Goal: Information Seeking & Learning: Understand process/instructions

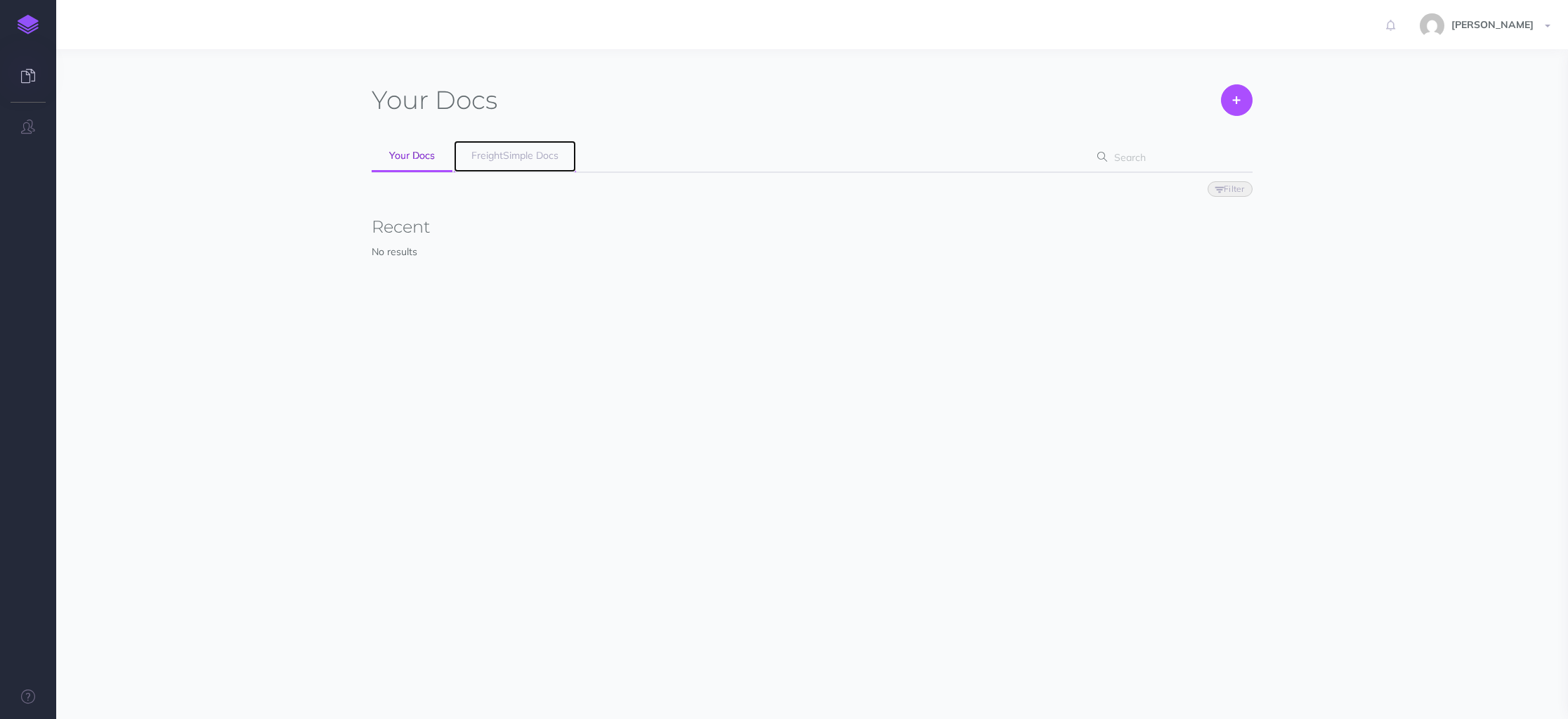
click at [527, 158] on span "FreightSimple Docs" at bounding box center [514, 155] width 87 height 13
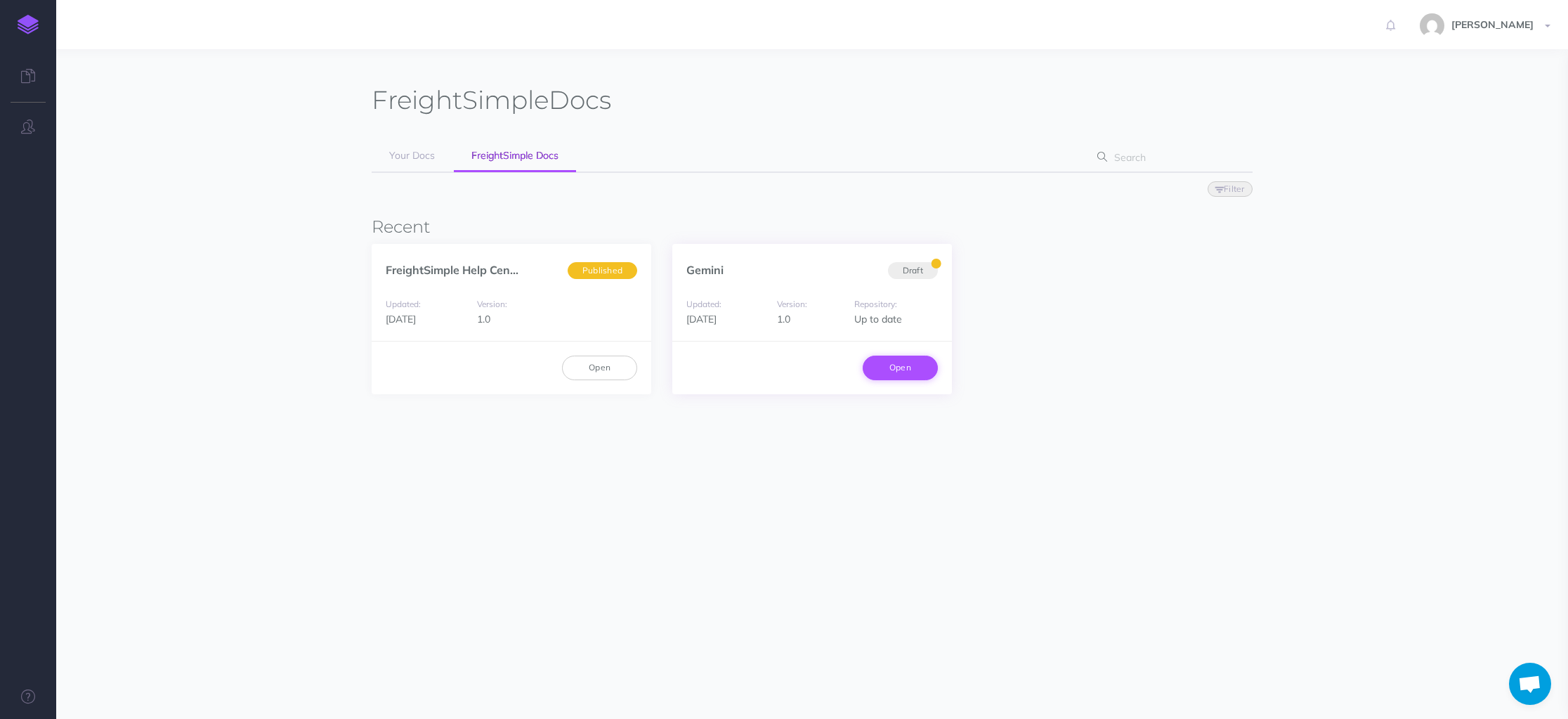
click at [907, 367] on link "Open" at bounding box center [900, 367] width 75 height 24
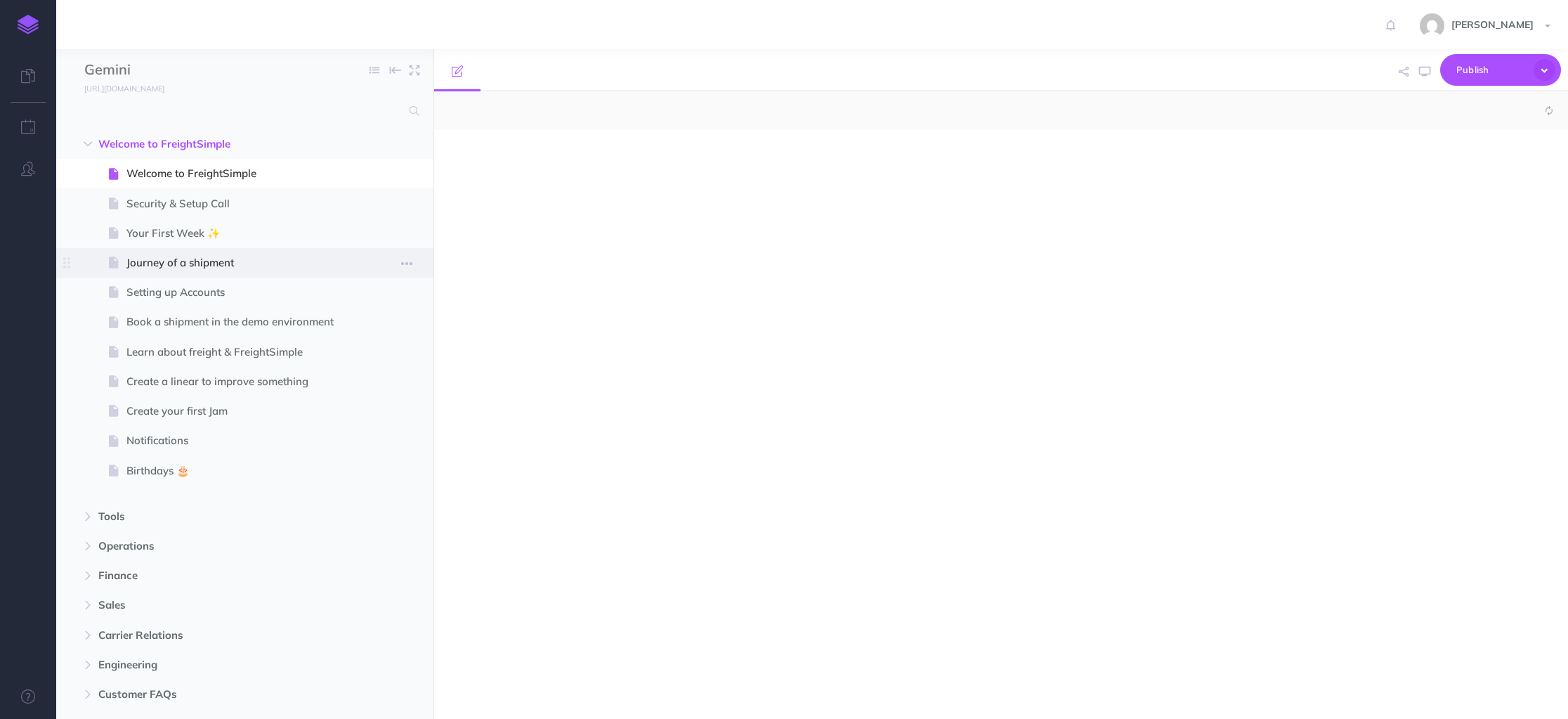
select select "null"
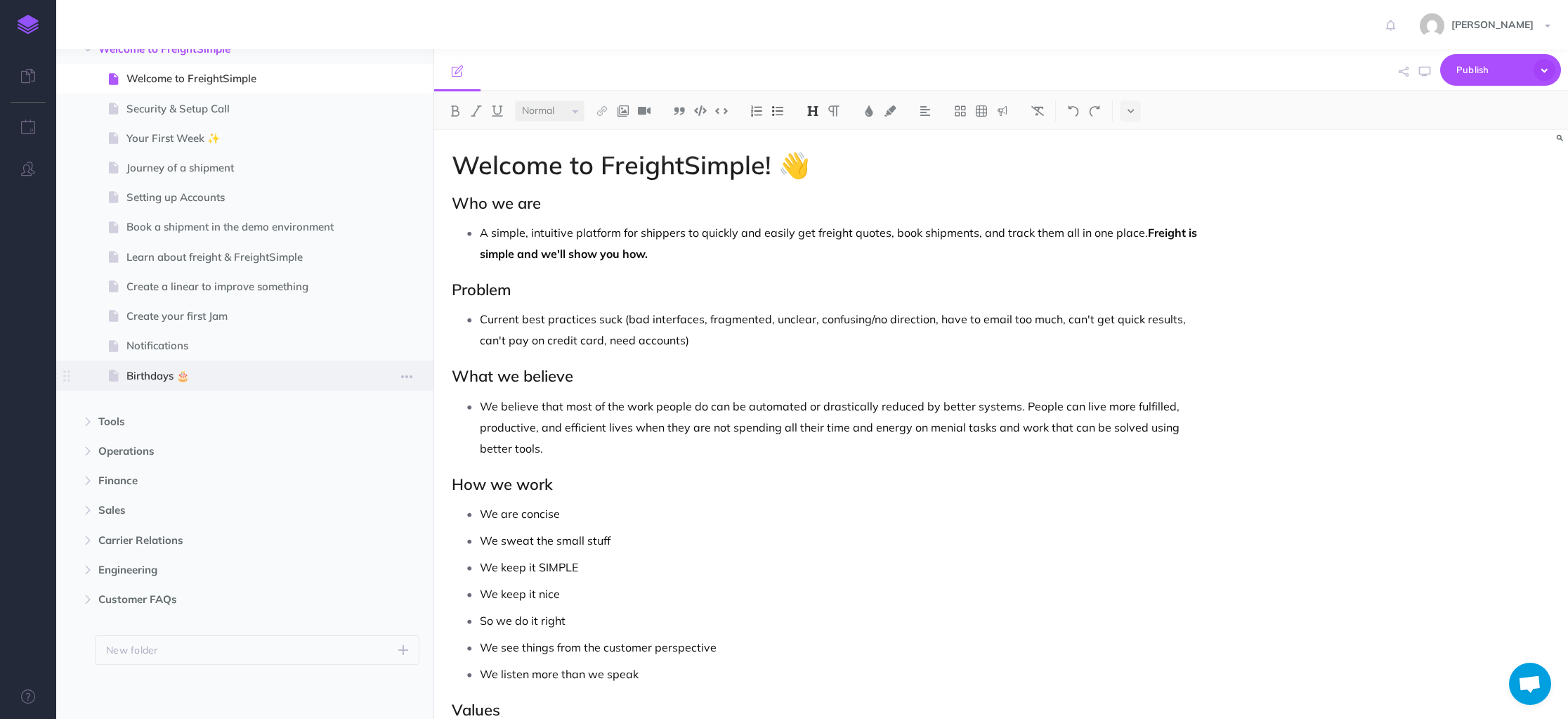
scroll to position [97, 0]
click at [90, 421] on icon "button" at bounding box center [88, 420] width 8 height 8
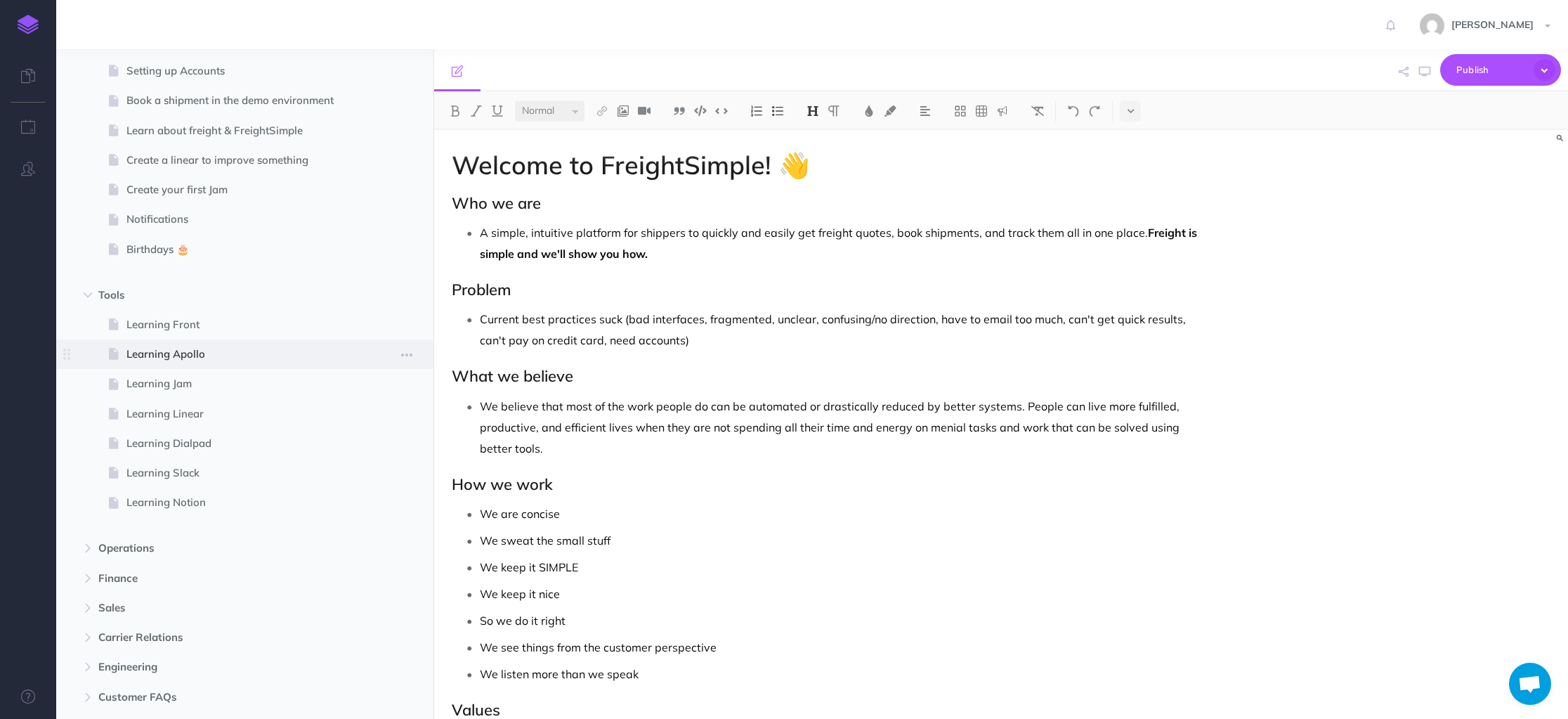
scroll to position [295, 0]
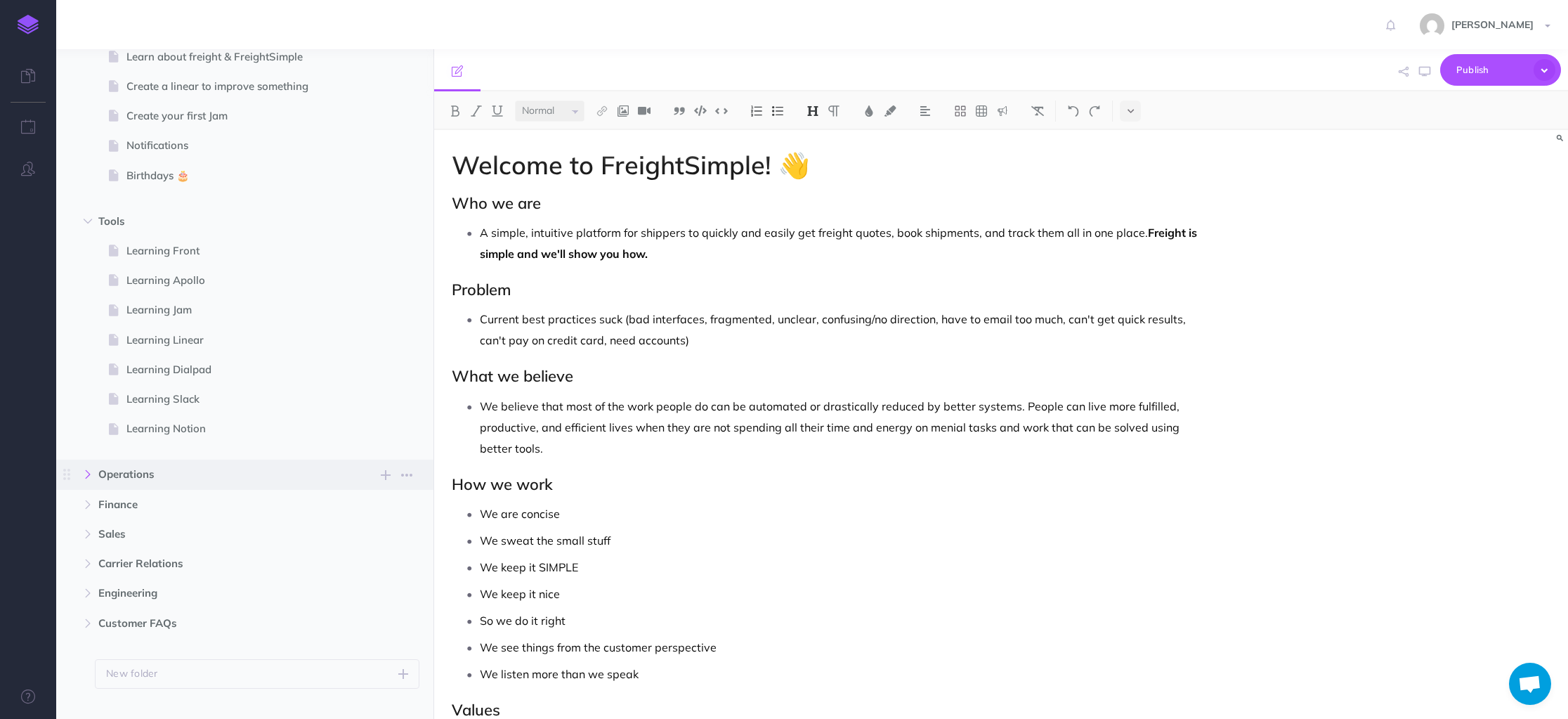
click at [89, 474] on icon "button" at bounding box center [88, 475] width 8 height 8
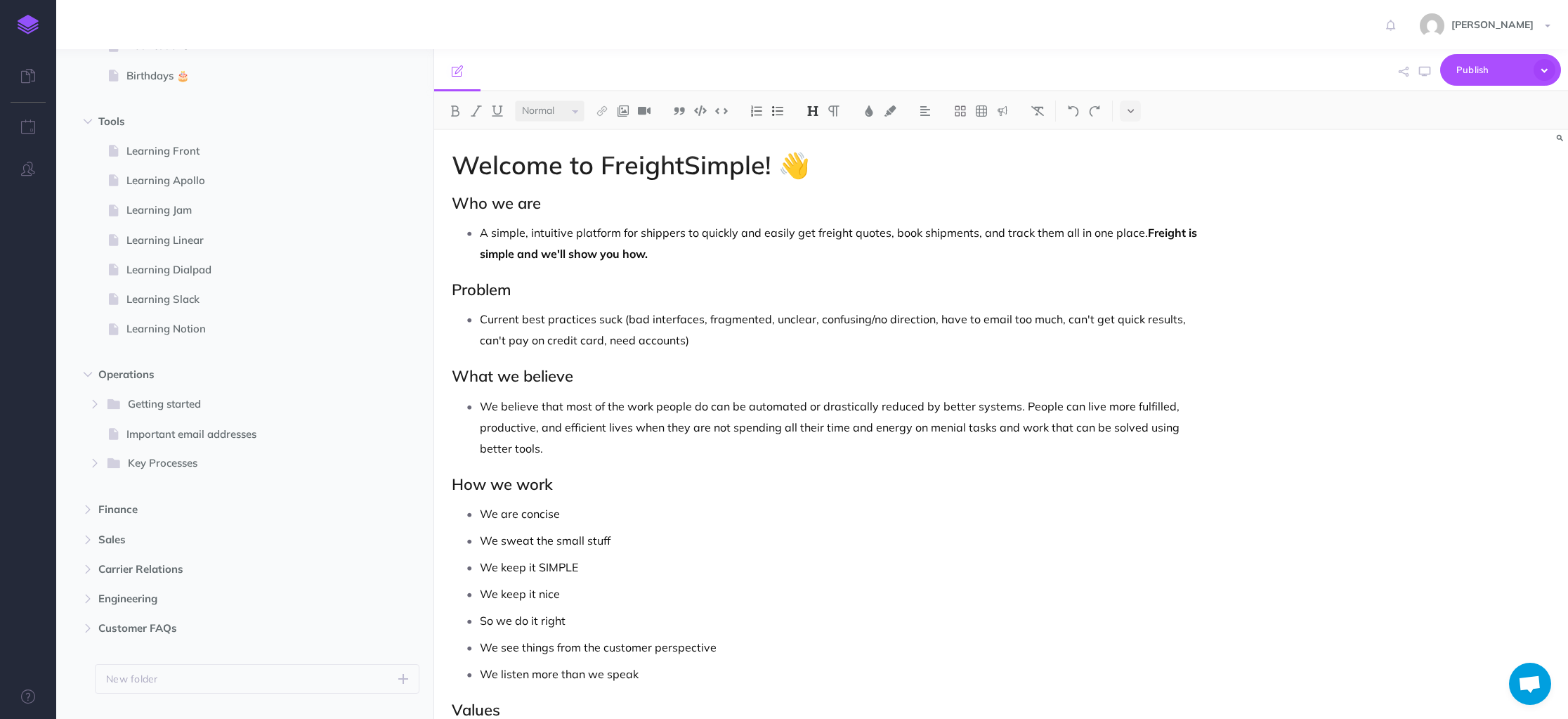
scroll to position [407, 0]
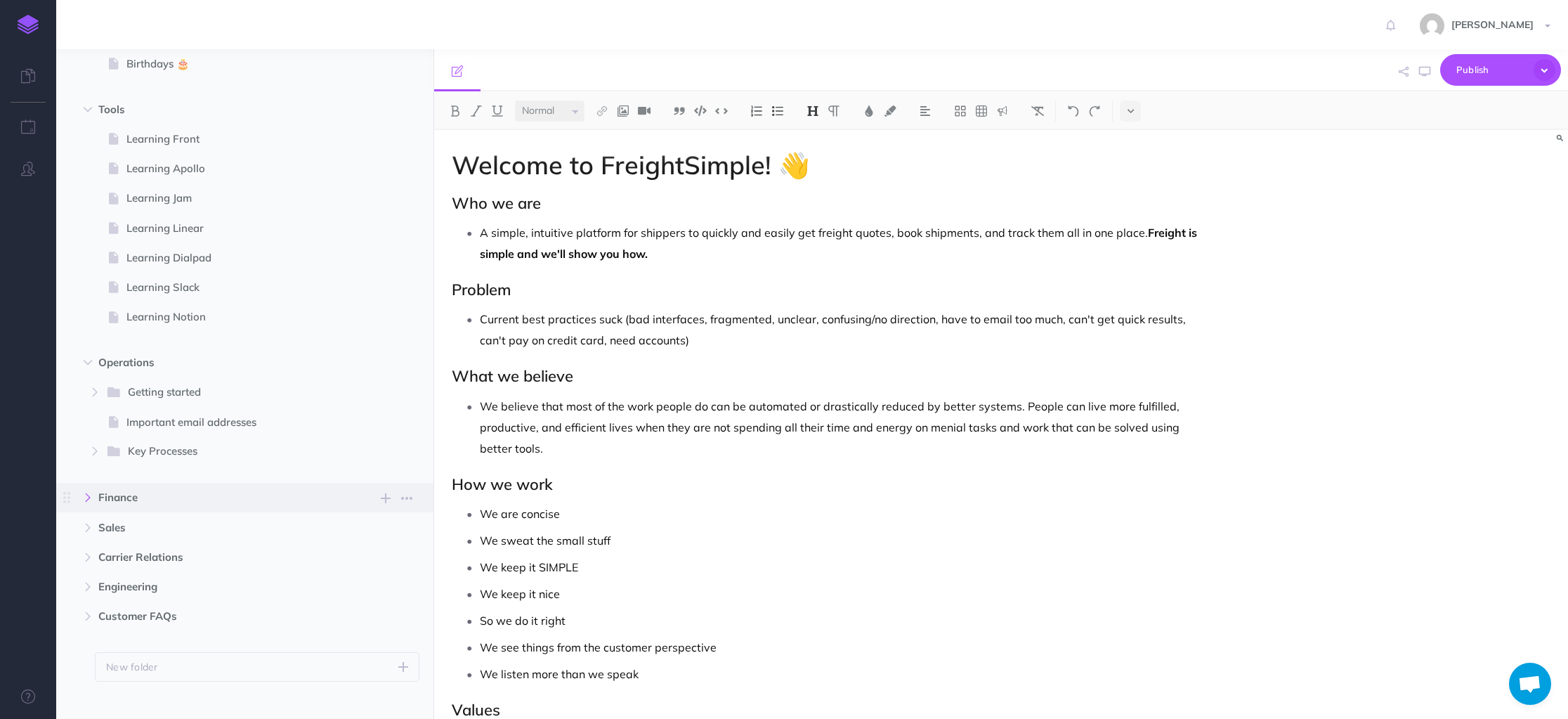
click at [86, 497] on icon "button" at bounding box center [88, 497] width 8 height 8
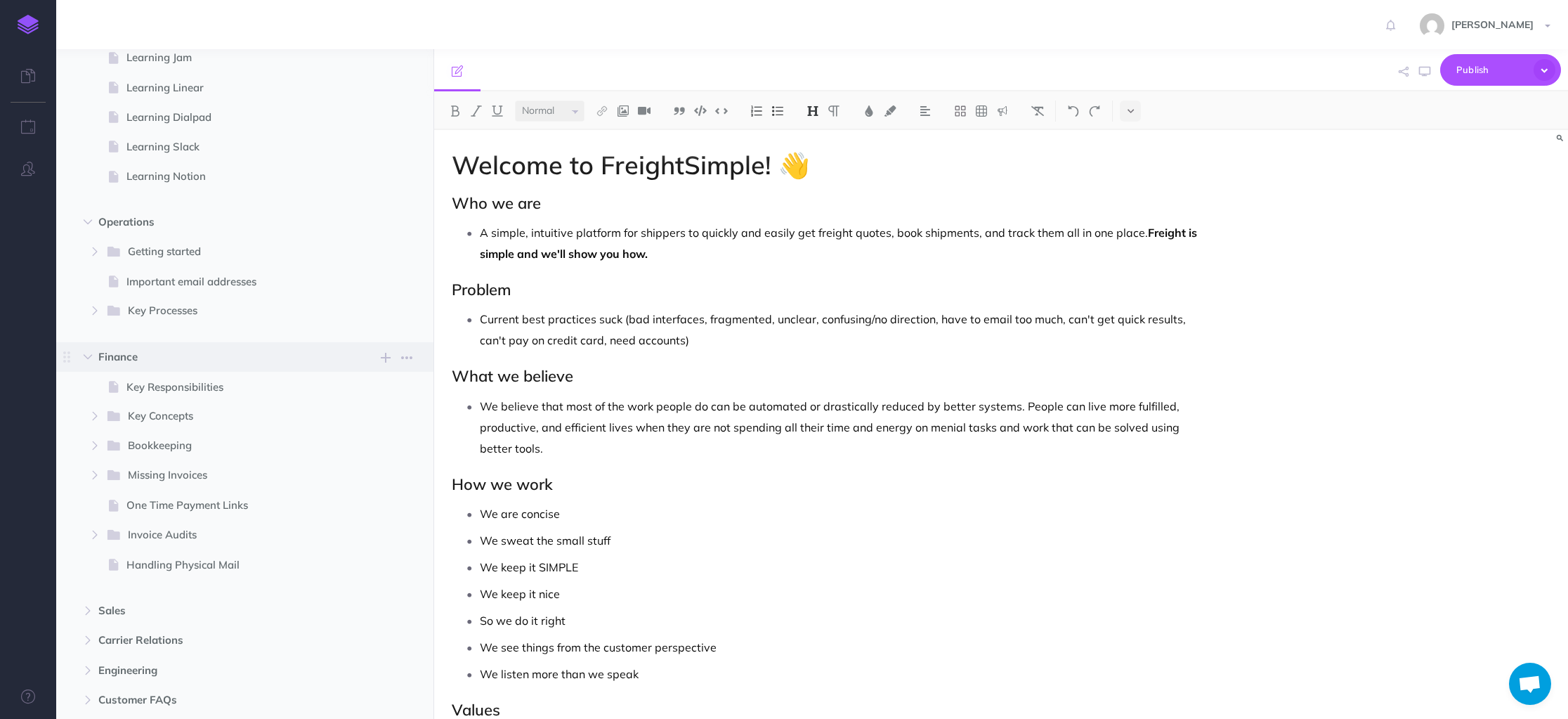
scroll to position [553, 0]
click at [99, 247] on icon "button" at bounding box center [95, 246] width 8 height 8
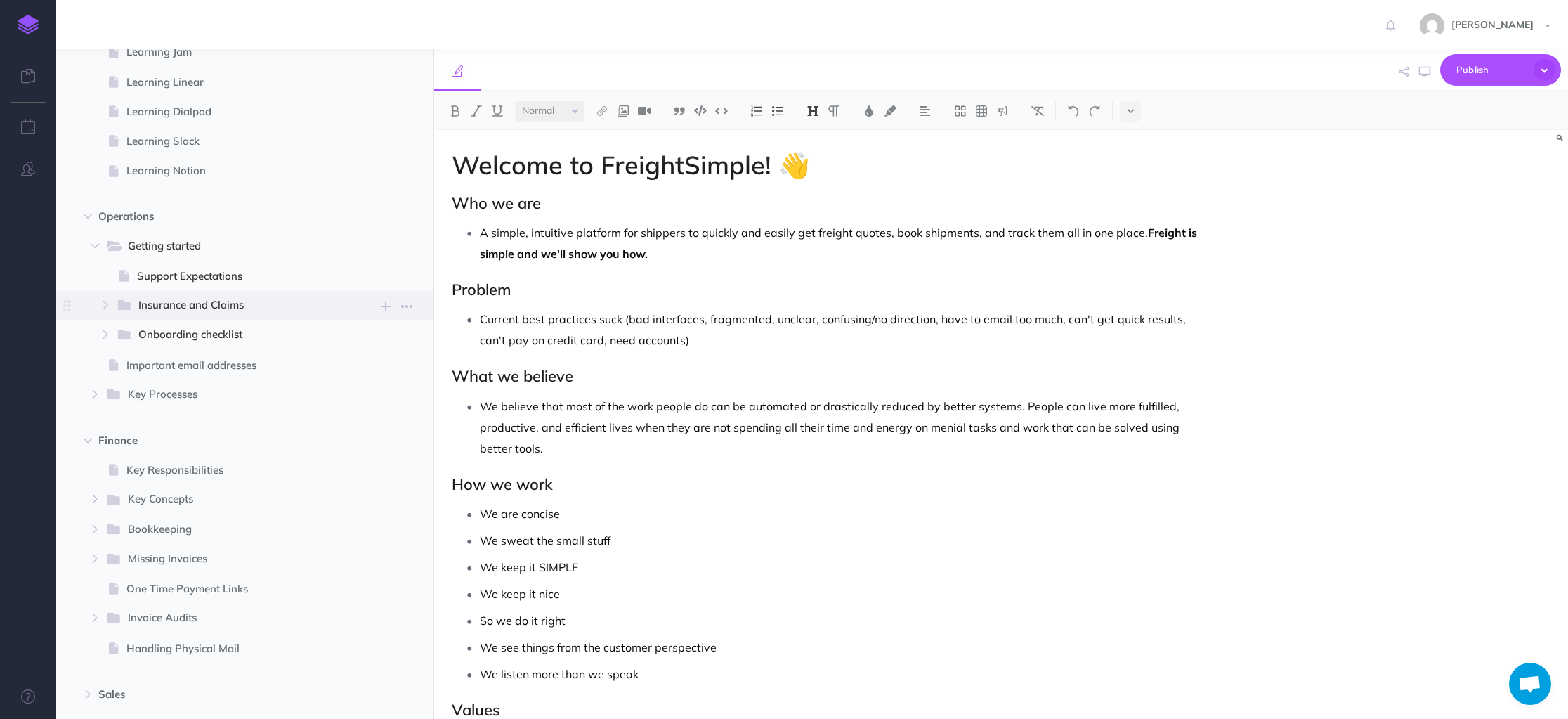
click at [173, 305] on span "Insurance and Claims" at bounding box center [233, 306] width 189 height 19
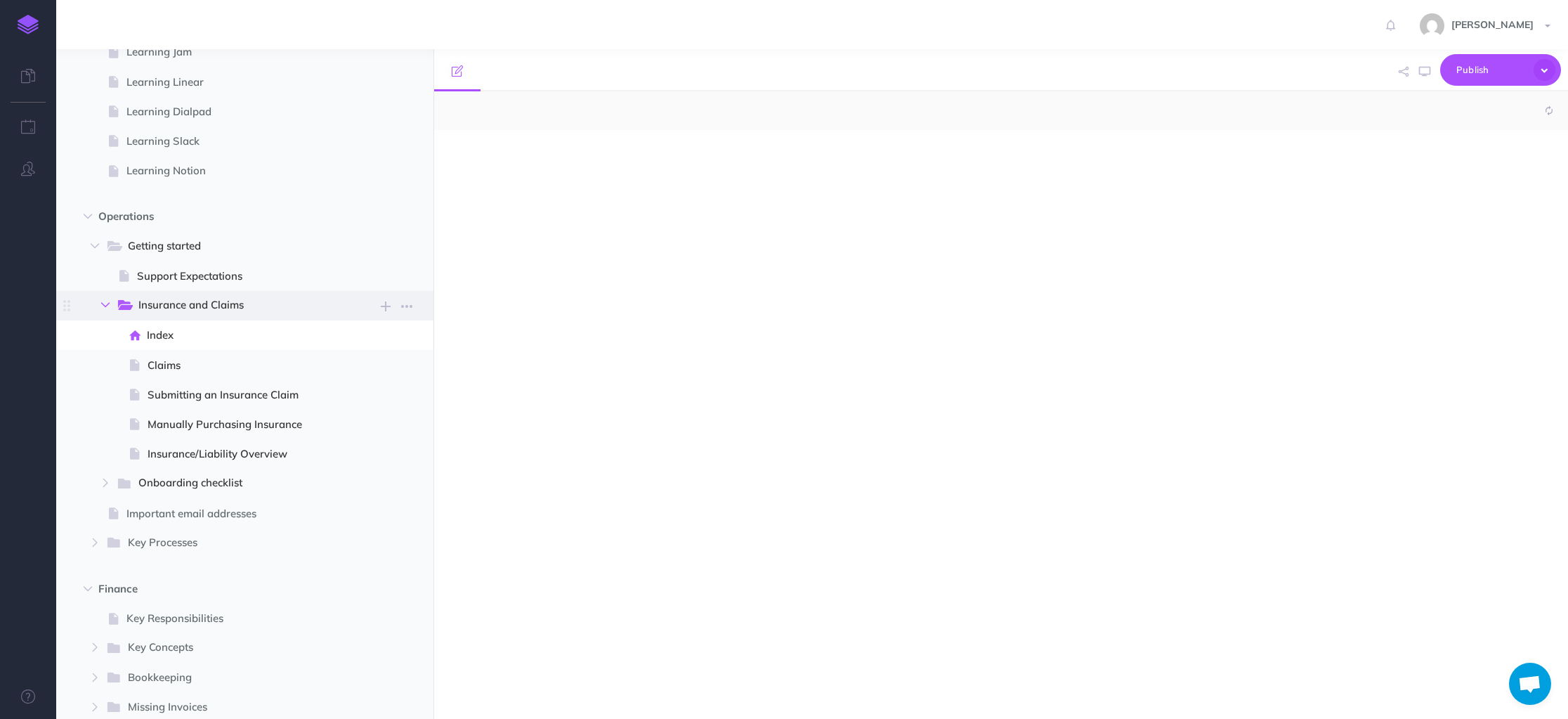
select select "null"
click at [250, 450] on span "Insurance/Liability Overview" at bounding box center [248, 454] width 201 height 17
select select "null"
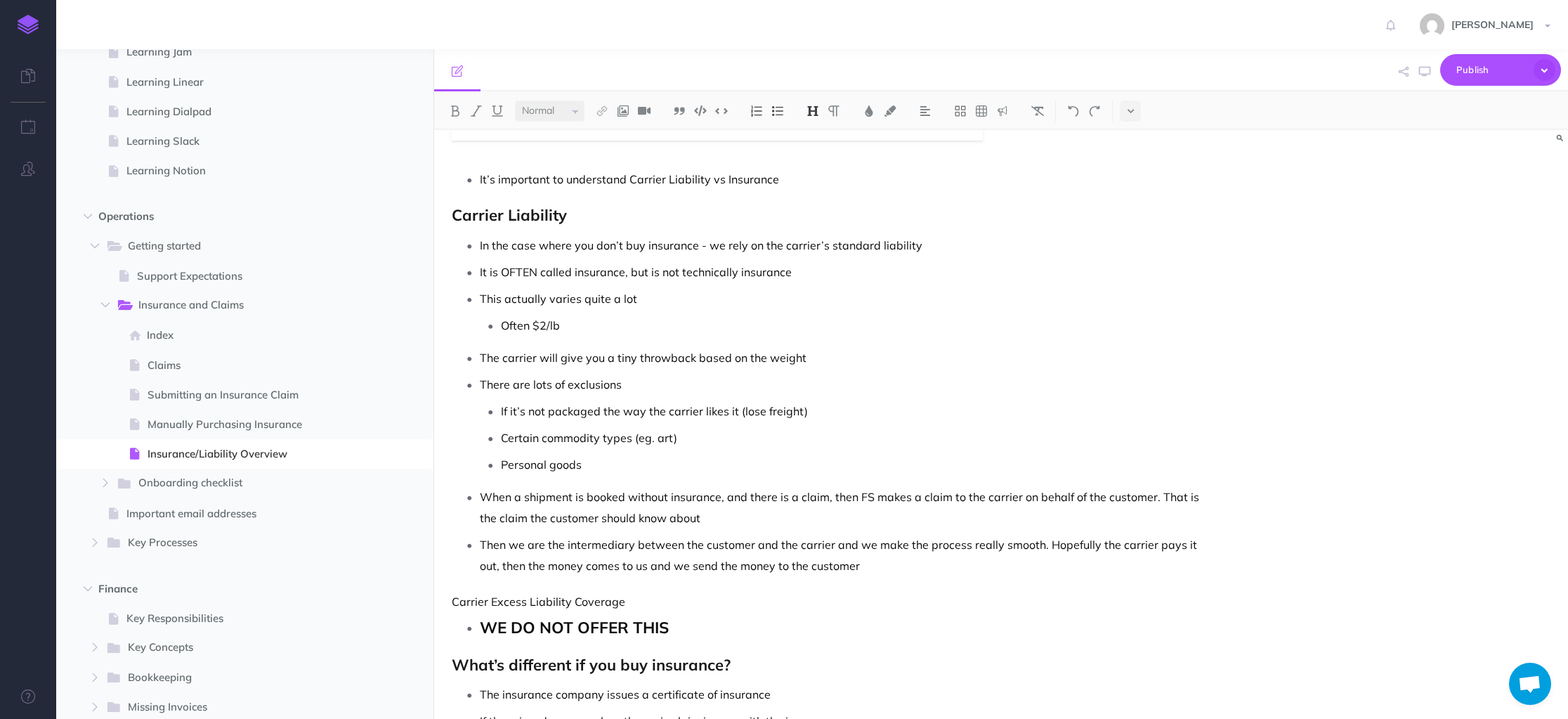
scroll to position [1066, 0]
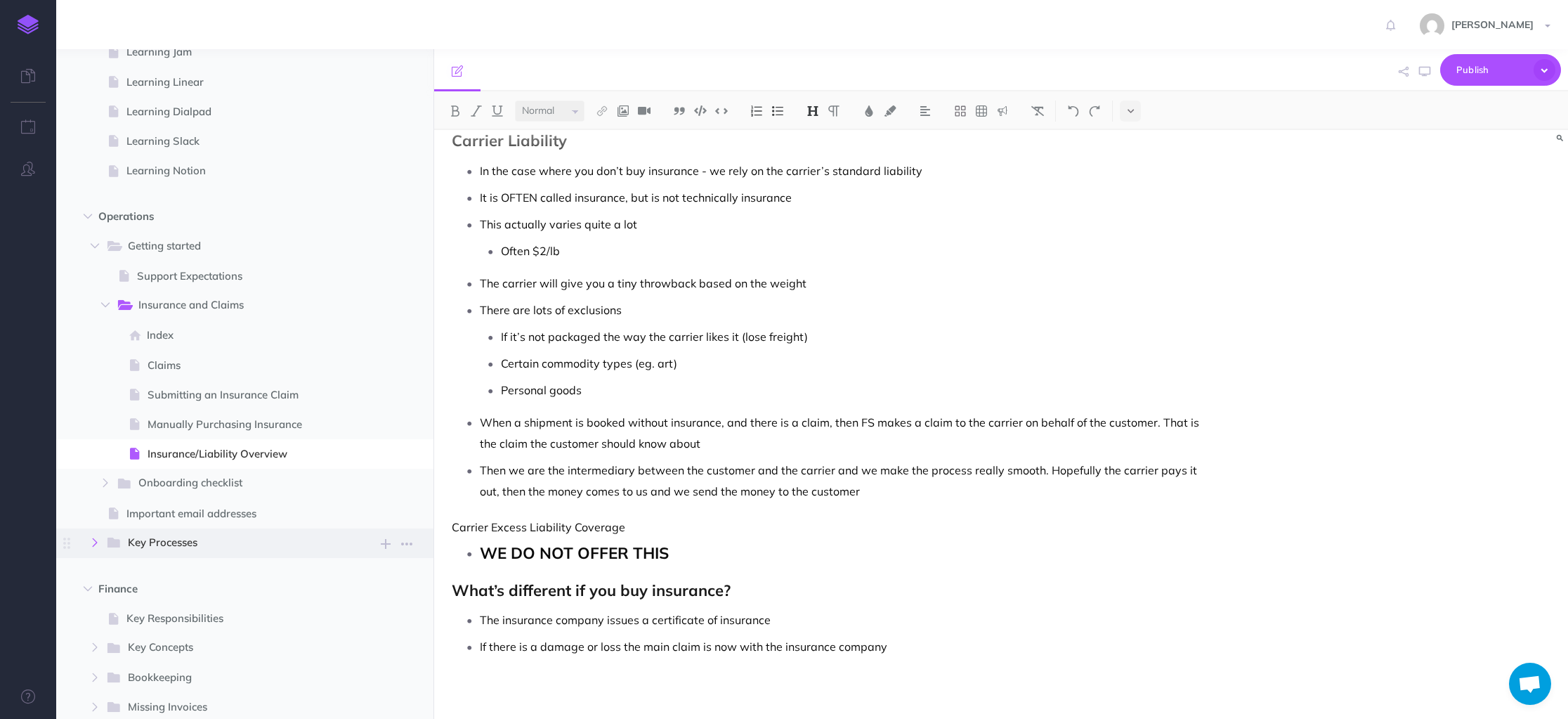
click at [99, 545] on button "button" at bounding box center [95, 542] width 25 height 17
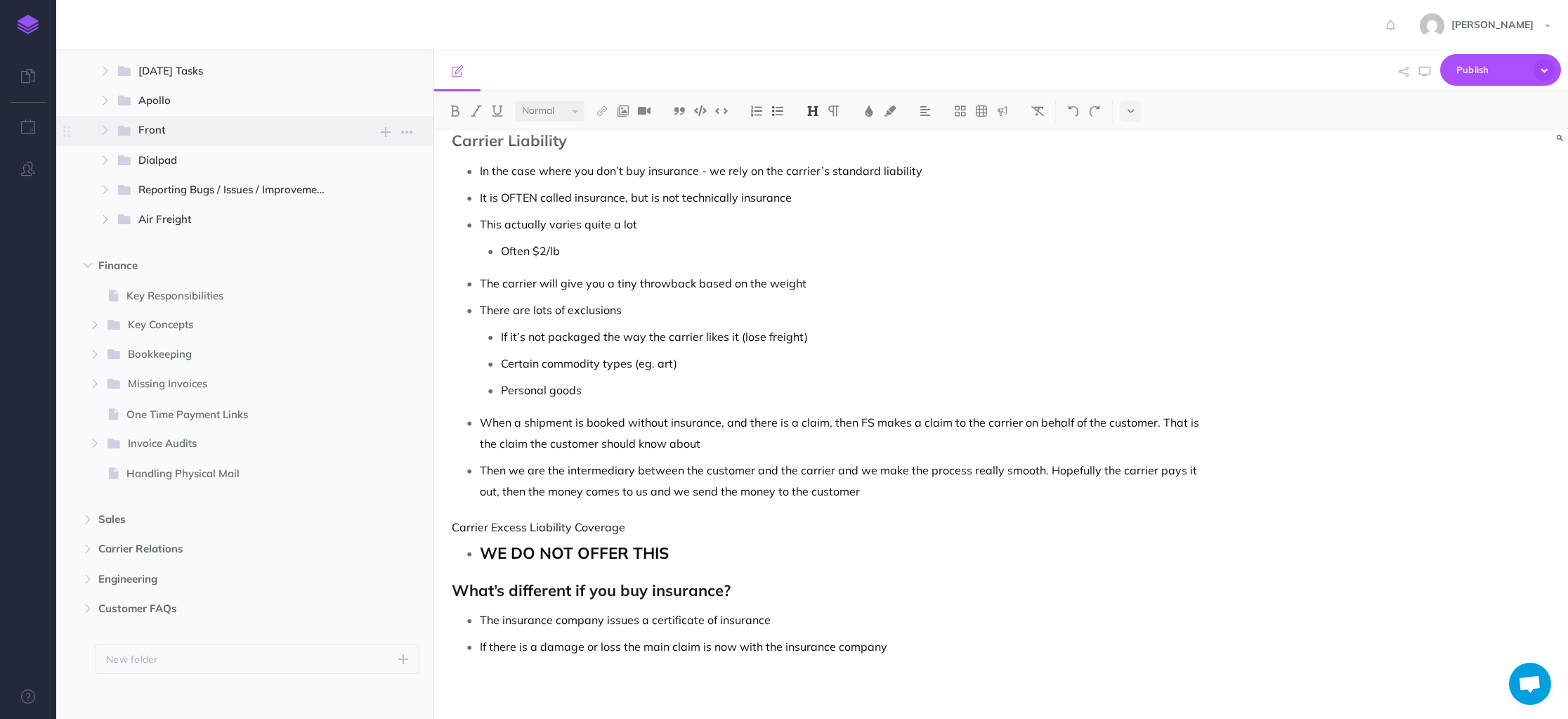
scroll to position [1065, 0]
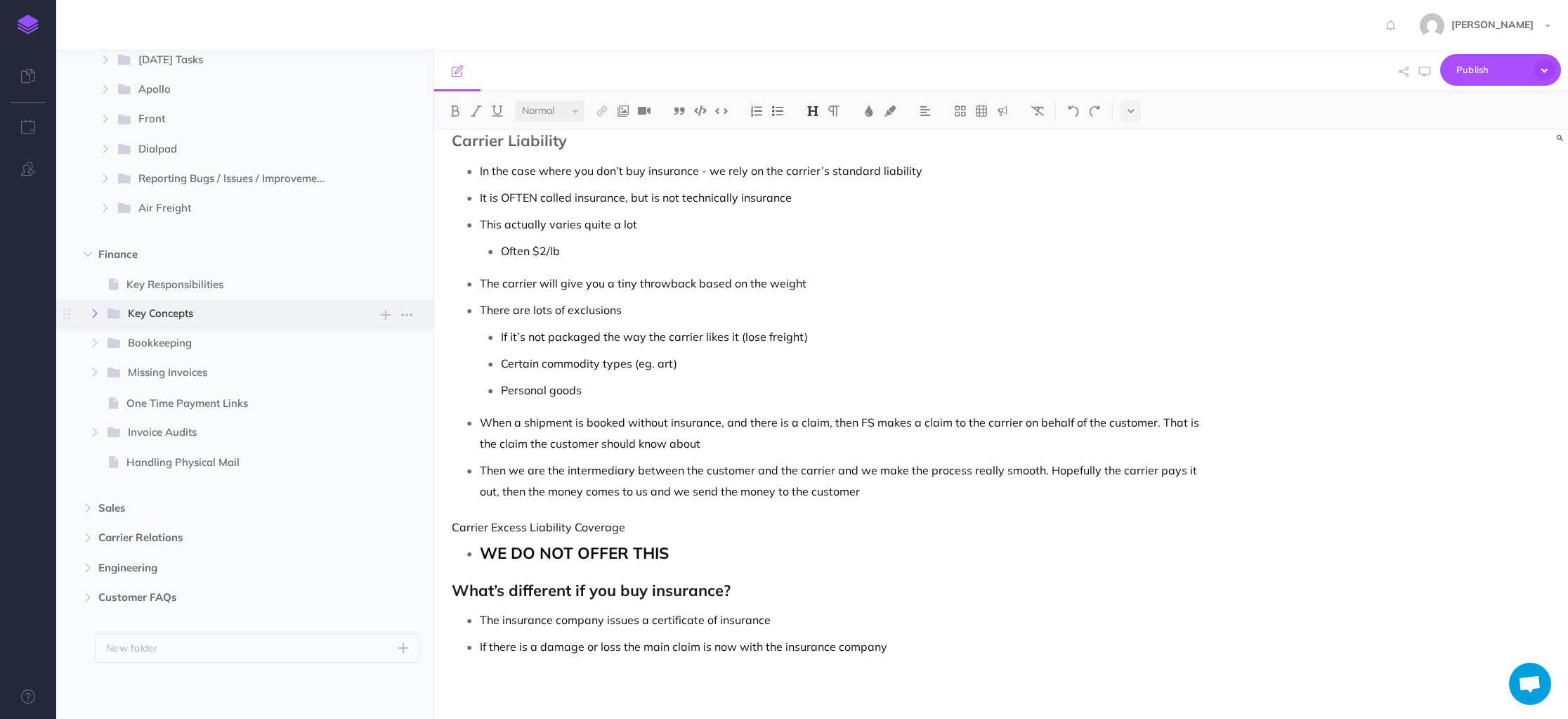
click at [98, 312] on icon "button" at bounding box center [95, 313] width 8 height 8
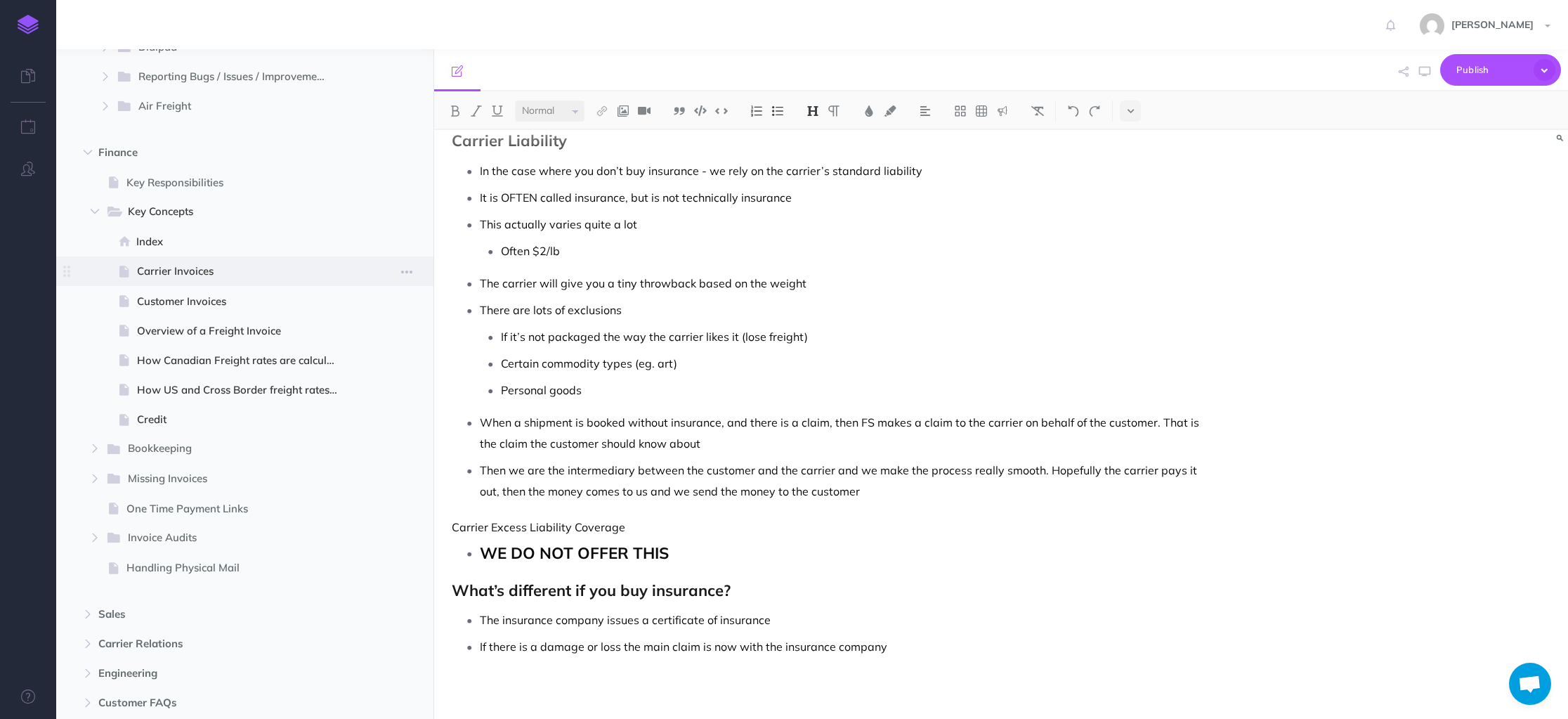
scroll to position [1205, 0]
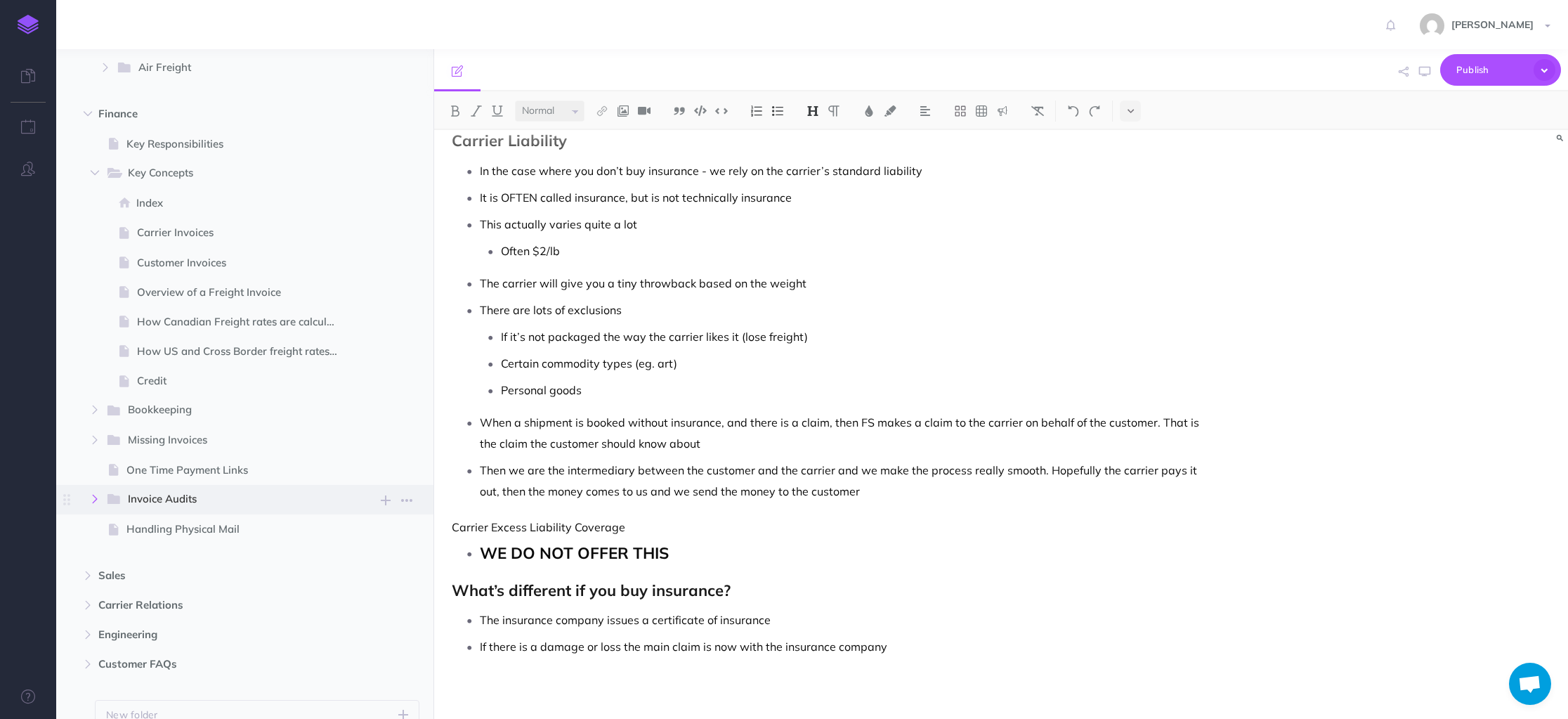
click at [93, 498] on icon "button" at bounding box center [95, 499] width 8 height 8
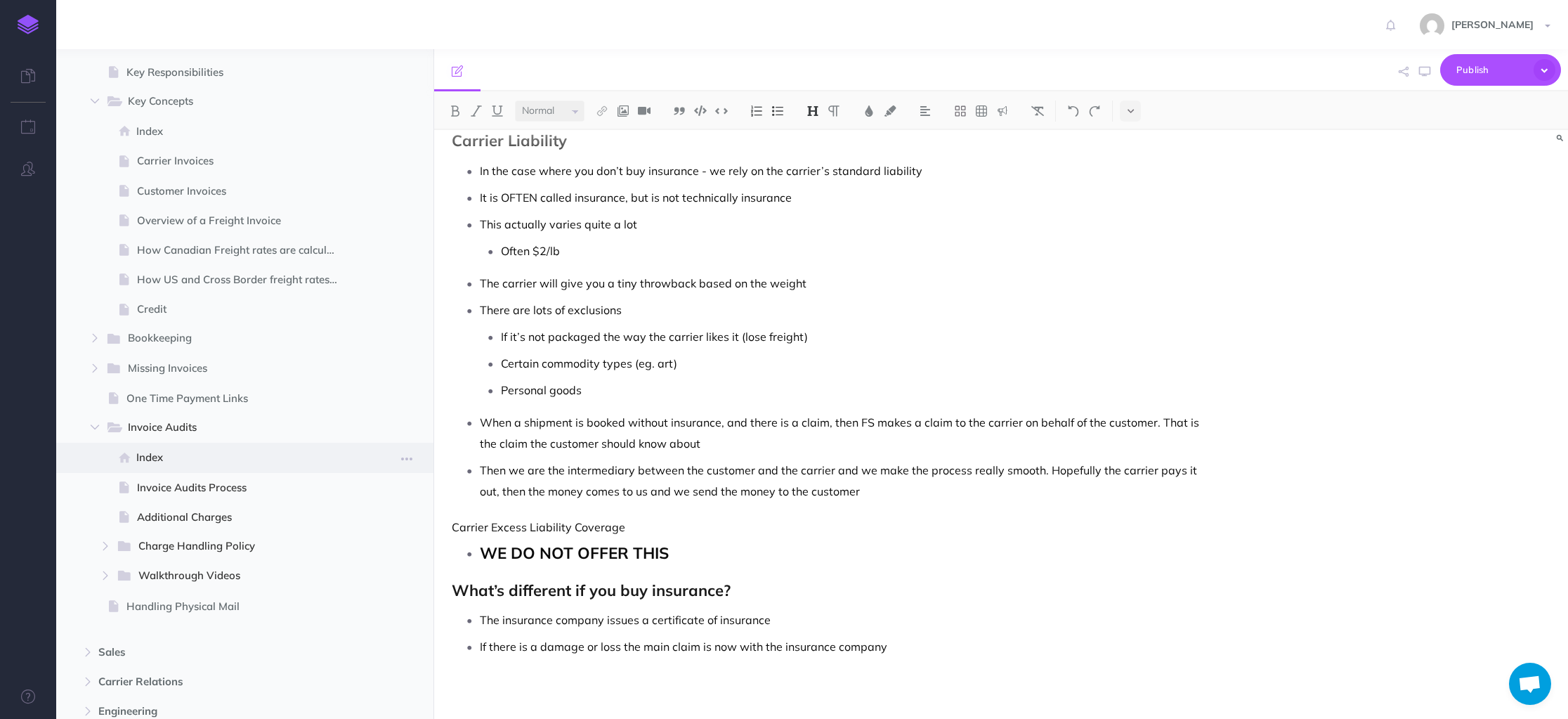
scroll to position [1297, 0]
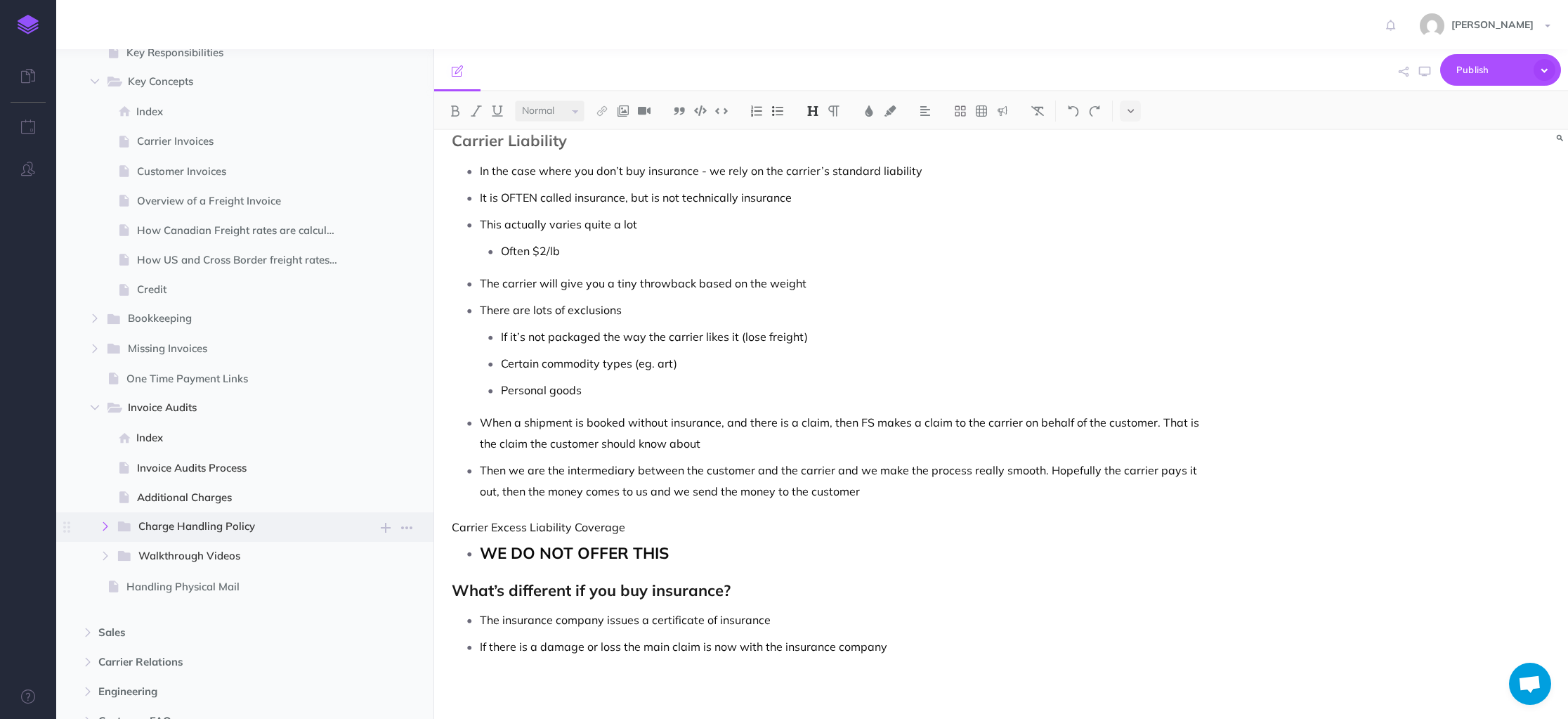
click at [102, 524] on icon "button" at bounding box center [106, 526] width 8 height 8
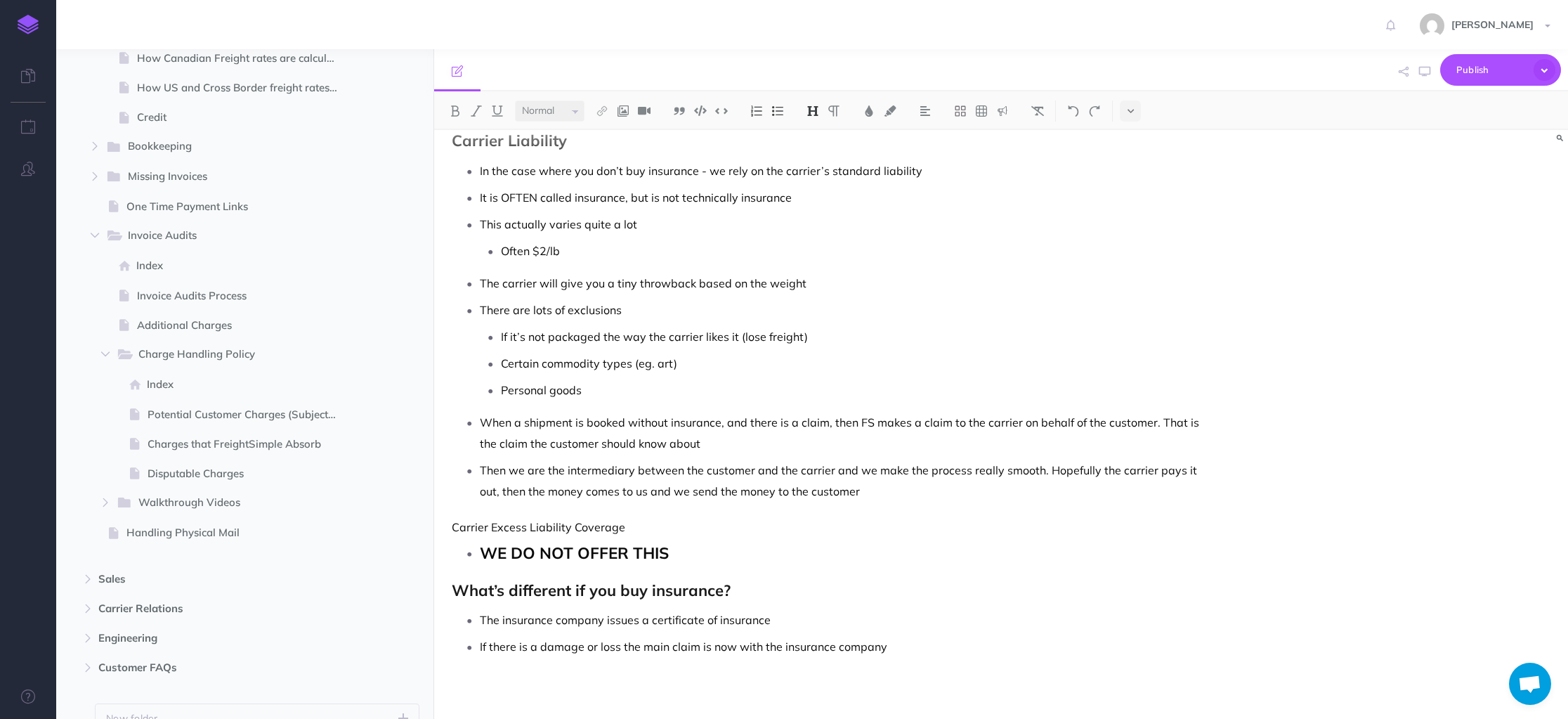
scroll to position [1508, 0]
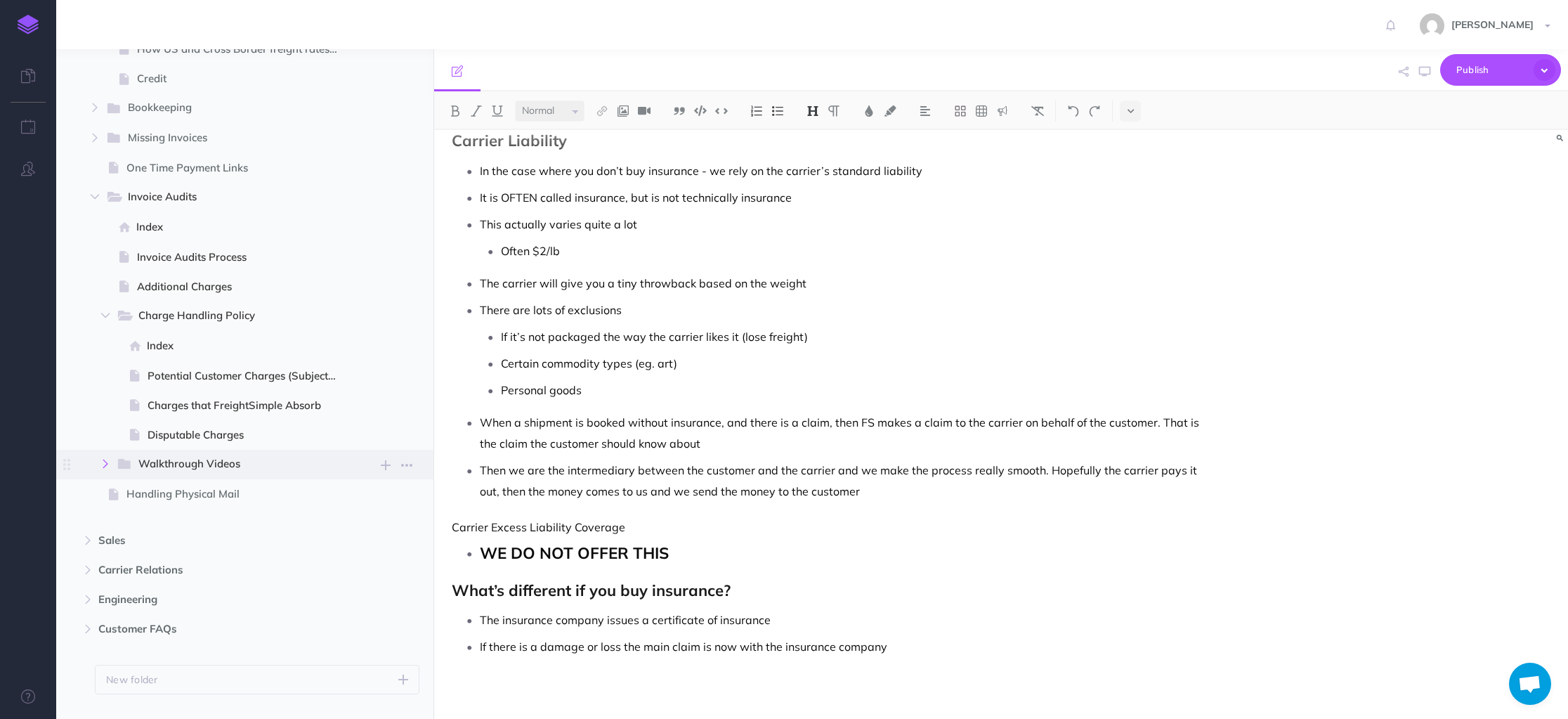
click at [112, 465] on button "button" at bounding box center [106, 464] width 25 height 17
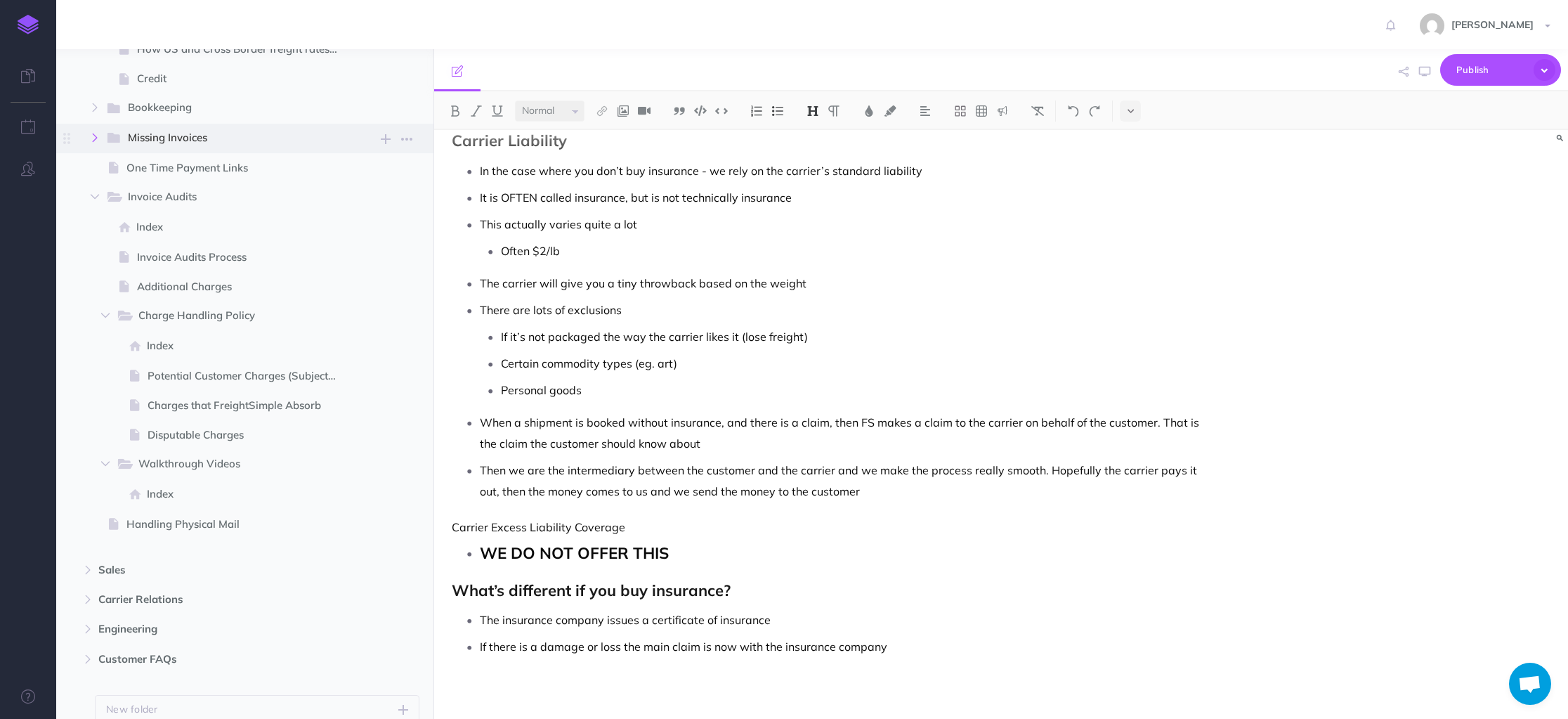
click at [93, 139] on icon "button" at bounding box center [95, 138] width 8 height 8
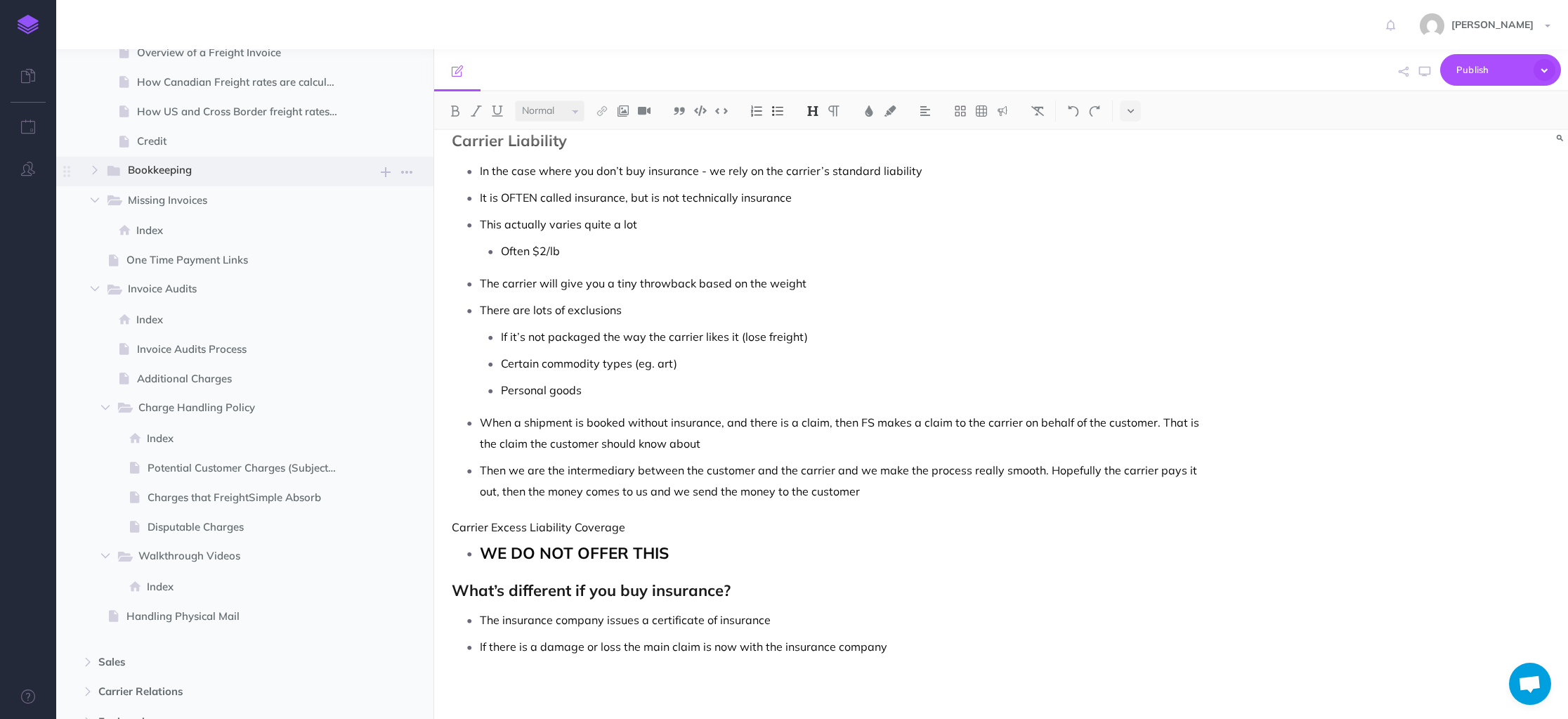
scroll to position [1441, 0]
click at [96, 174] on icon "button" at bounding box center [95, 174] width 8 height 8
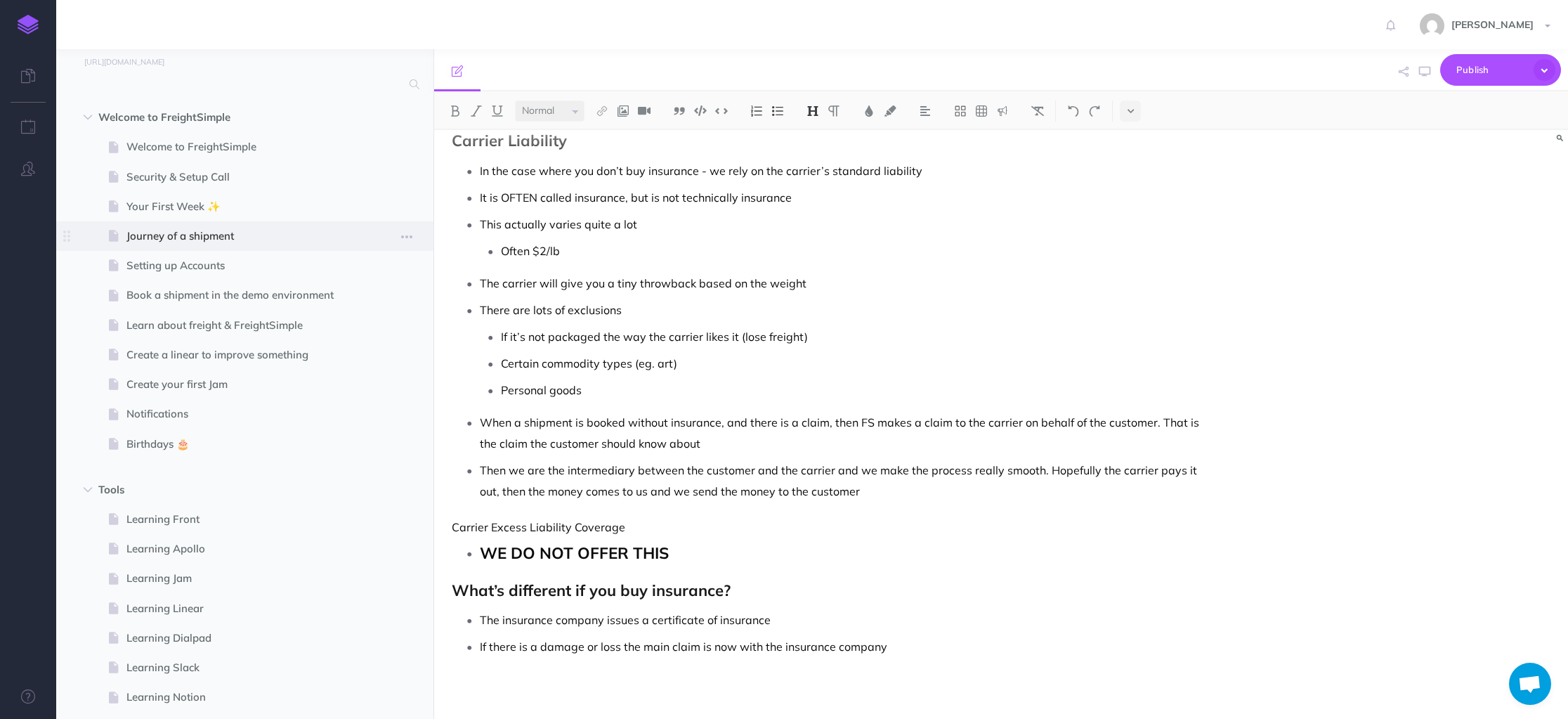
scroll to position [0, 0]
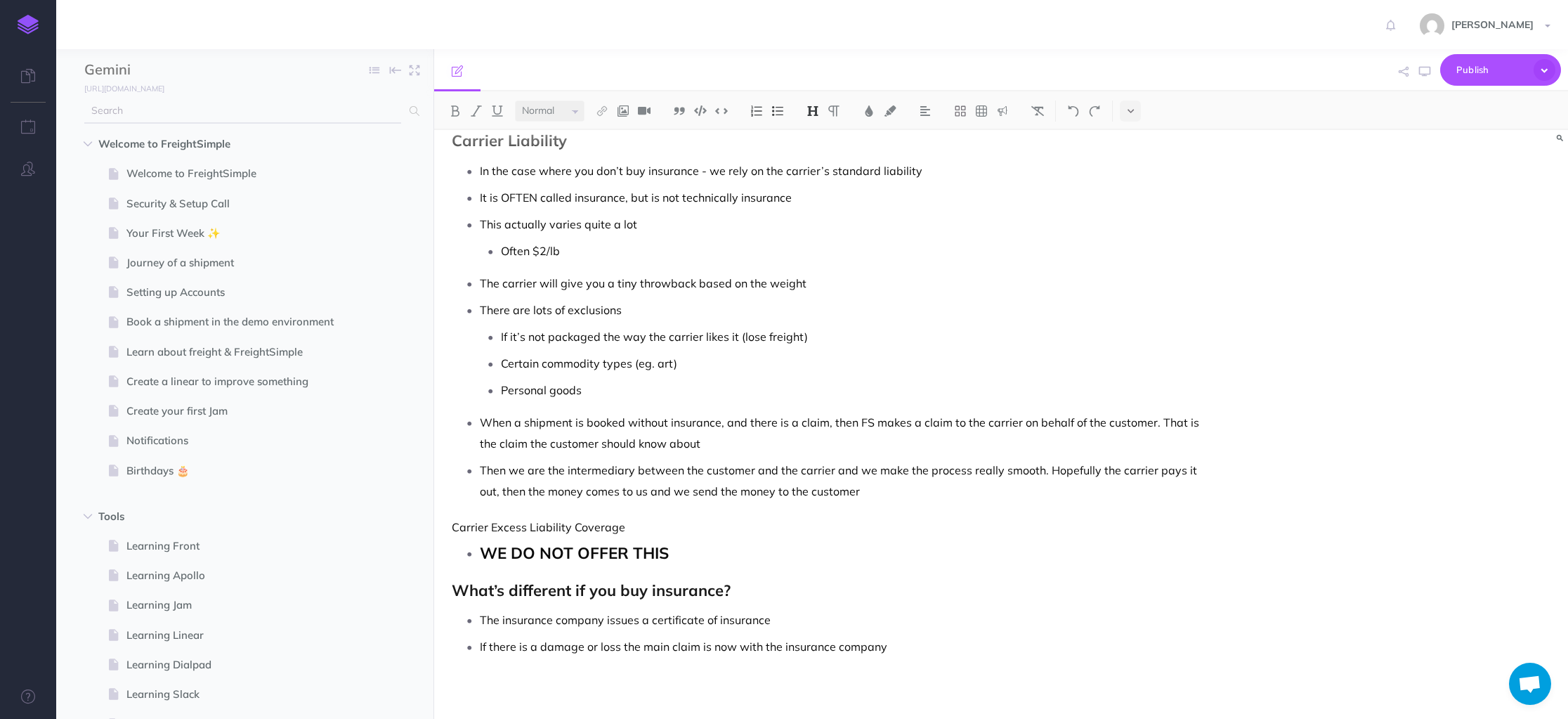
click at [417, 110] on icon at bounding box center [414, 111] width 10 height 10
click at [257, 113] on input "text" at bounding box center [243, 111] width 317 height 25
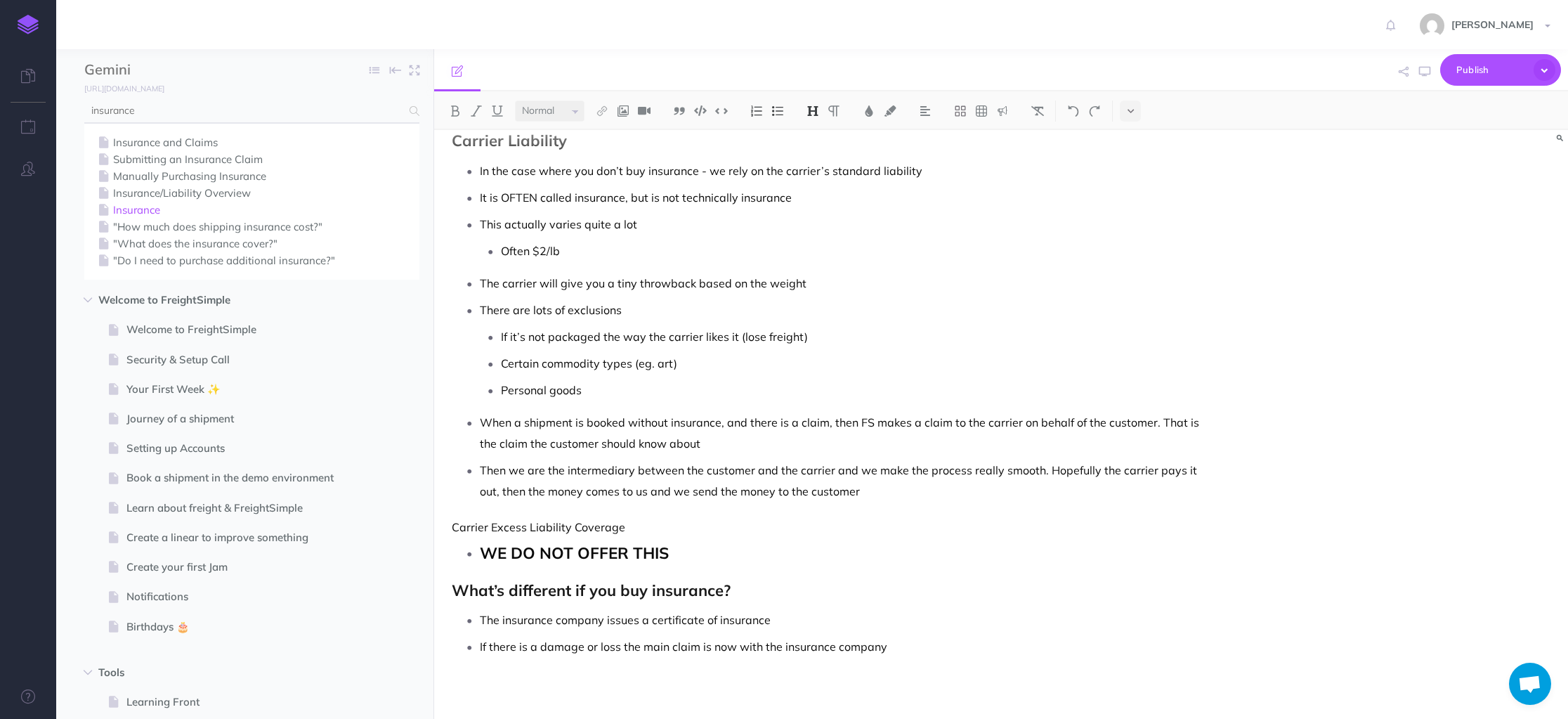
scroll to position [5, 0]
type input "insurance"
click at [156, 207] on link "Insurance" at bounding box center [251, 206] width 314 height 17
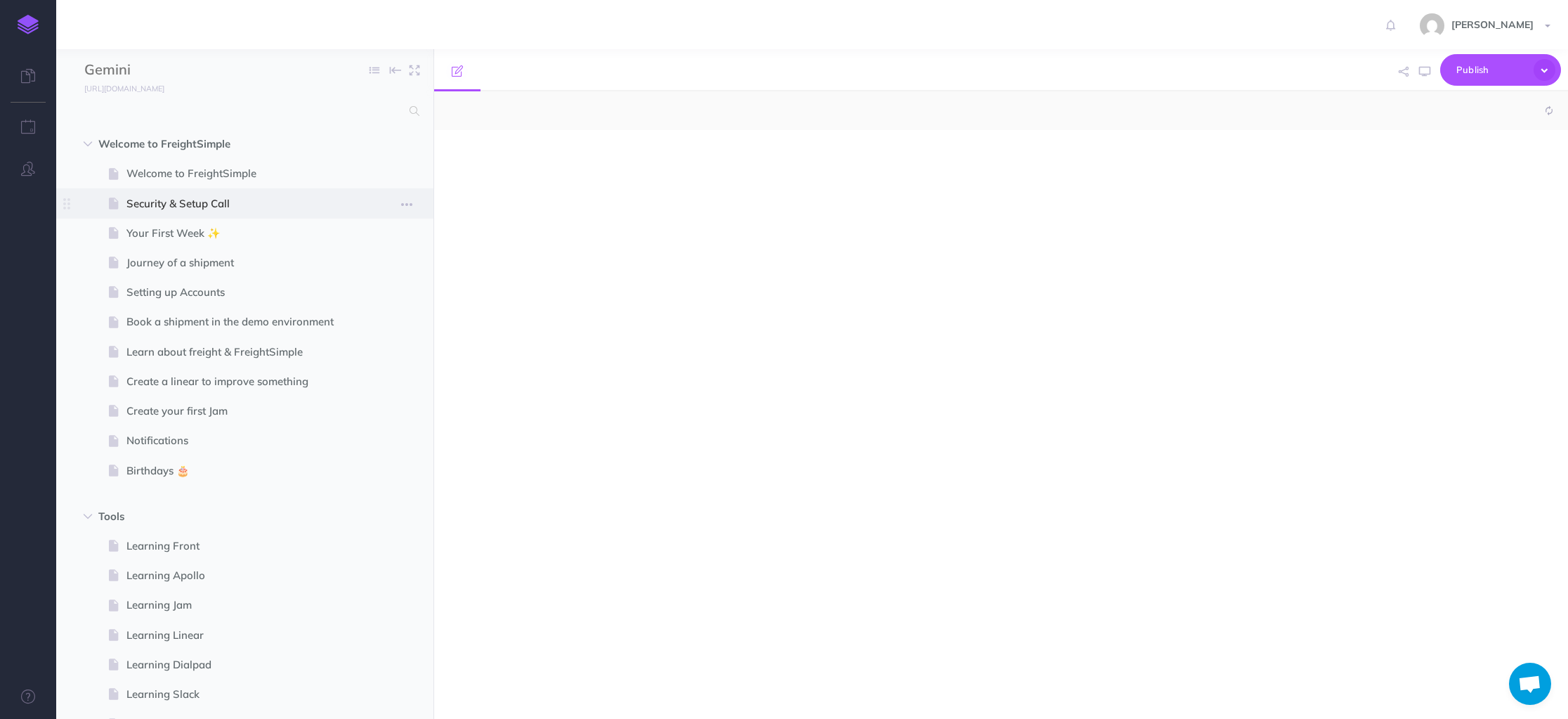
select select "null"
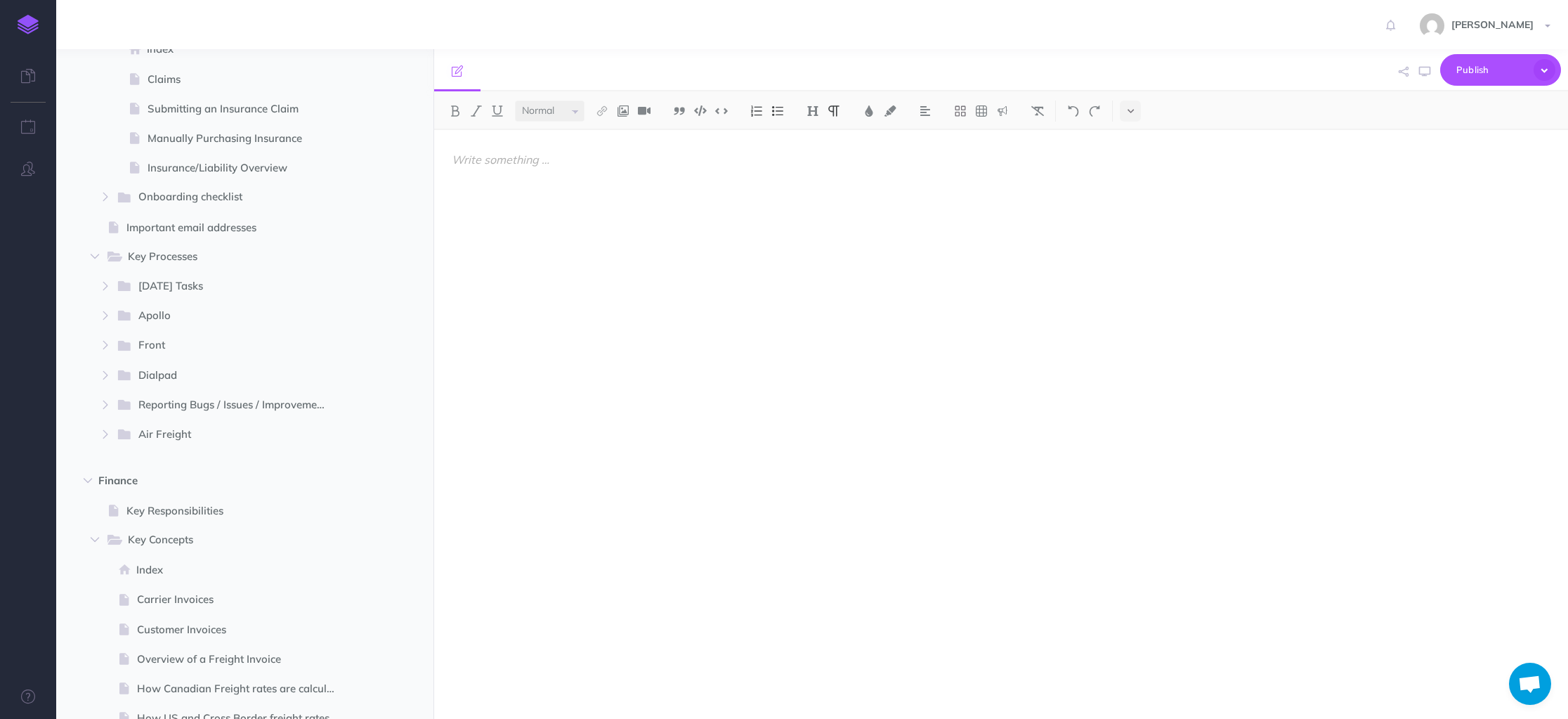
scroll to position [845, 0]
click at [106, 281] on icon "button" at bounding box center [106, 280] width 8 height 8
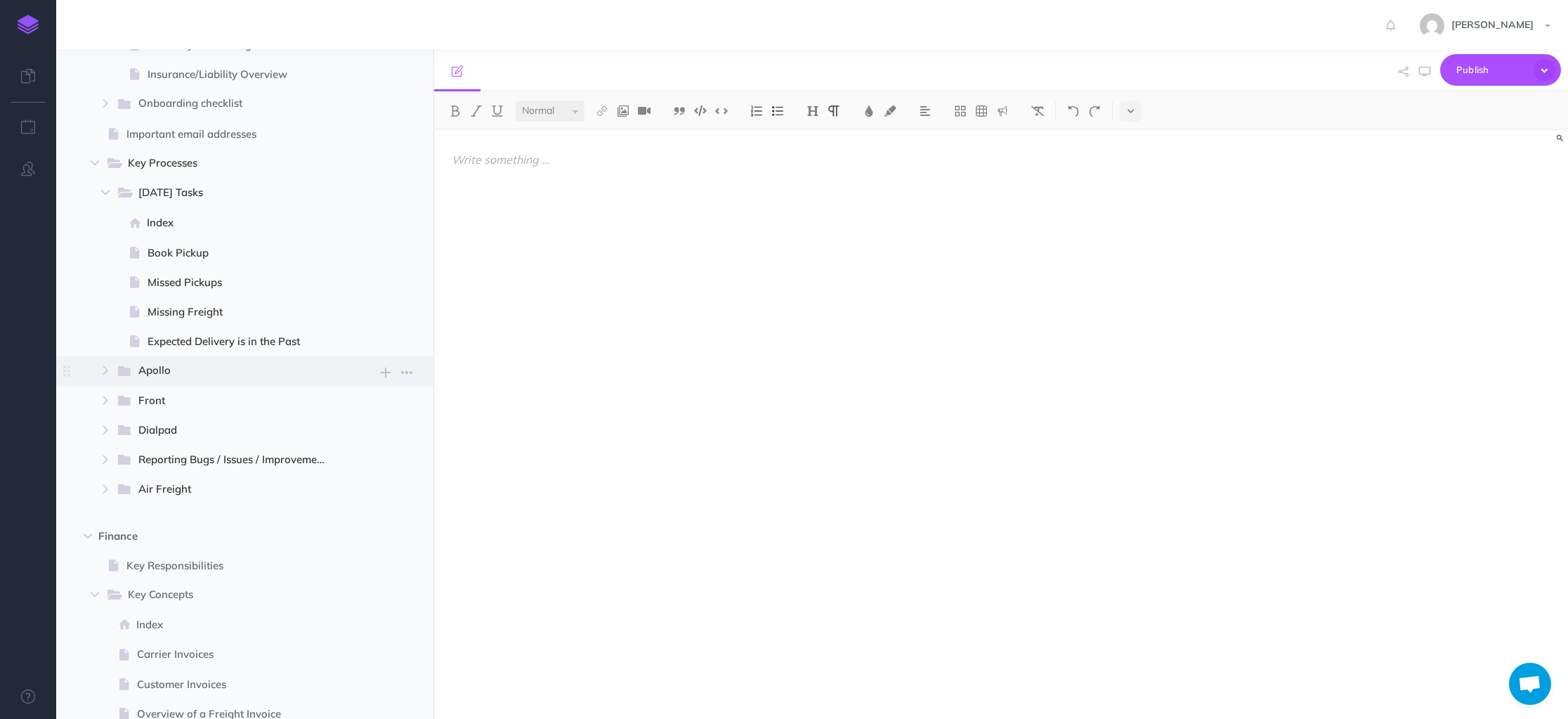
scroll to position [937, 0]
click at [107, 364] on icon "button" at bounding box center [106, 365] width 8 height 8
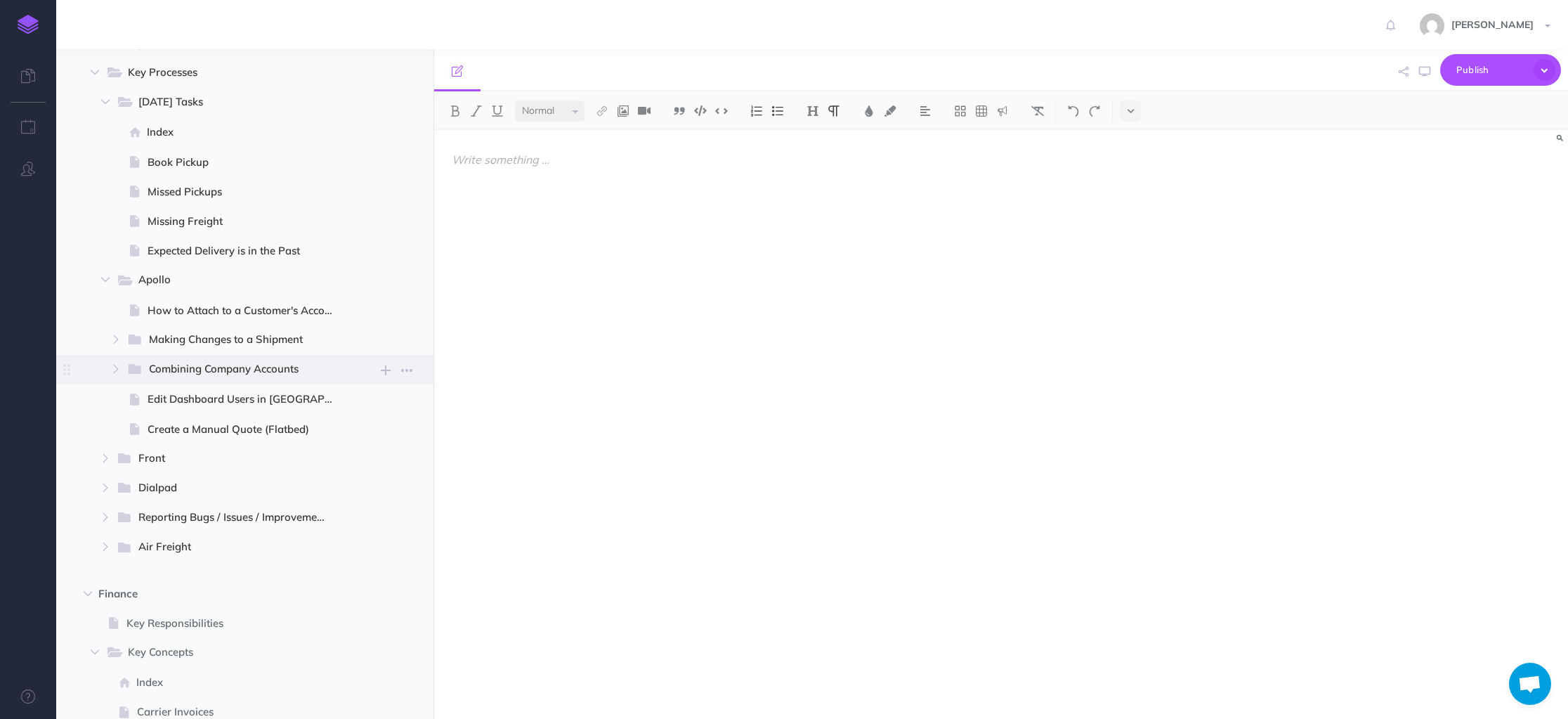
scroll to position [1024, 0]
click at [117, 371] on button "button" at bounding box center [116, 367] width 25 height 17
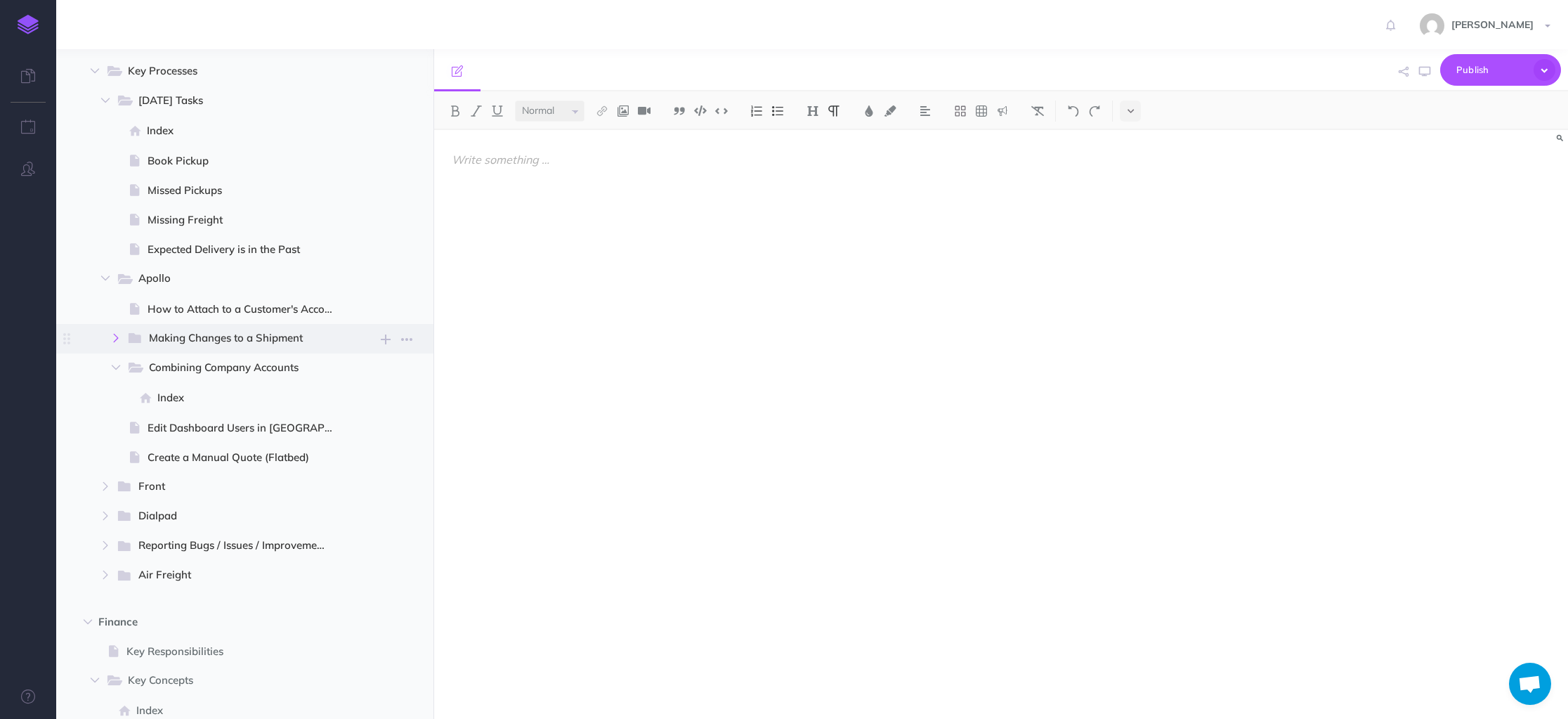
click at [118, 338] on icon "button" at bounding box center [116, 338] width 8 height 8
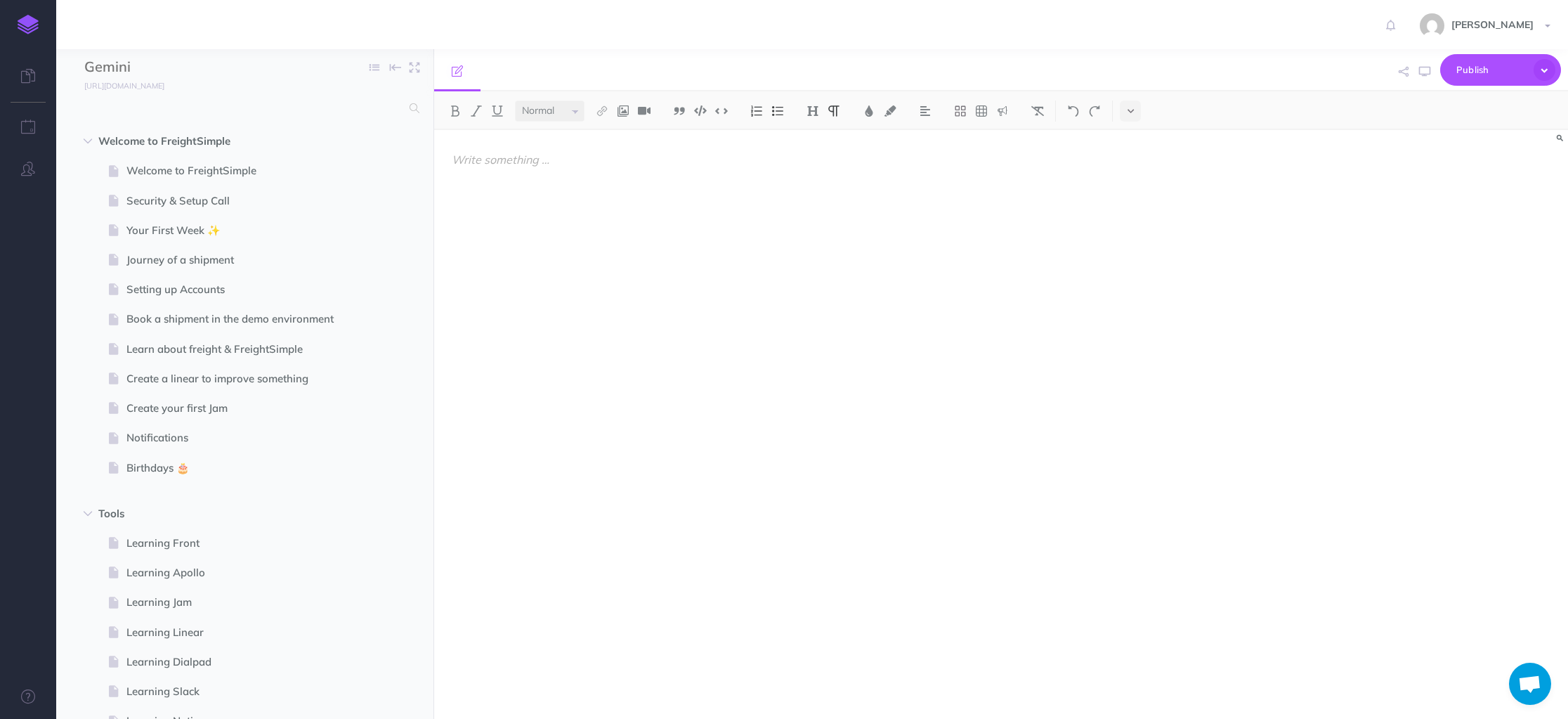
scroll to position [0, 0]
click at [405, 104] on span at bounding box center [410, 111] width 19 height 25
click at [311, 115] on input "text" at bounding box center [243, 111] width 317 height 25
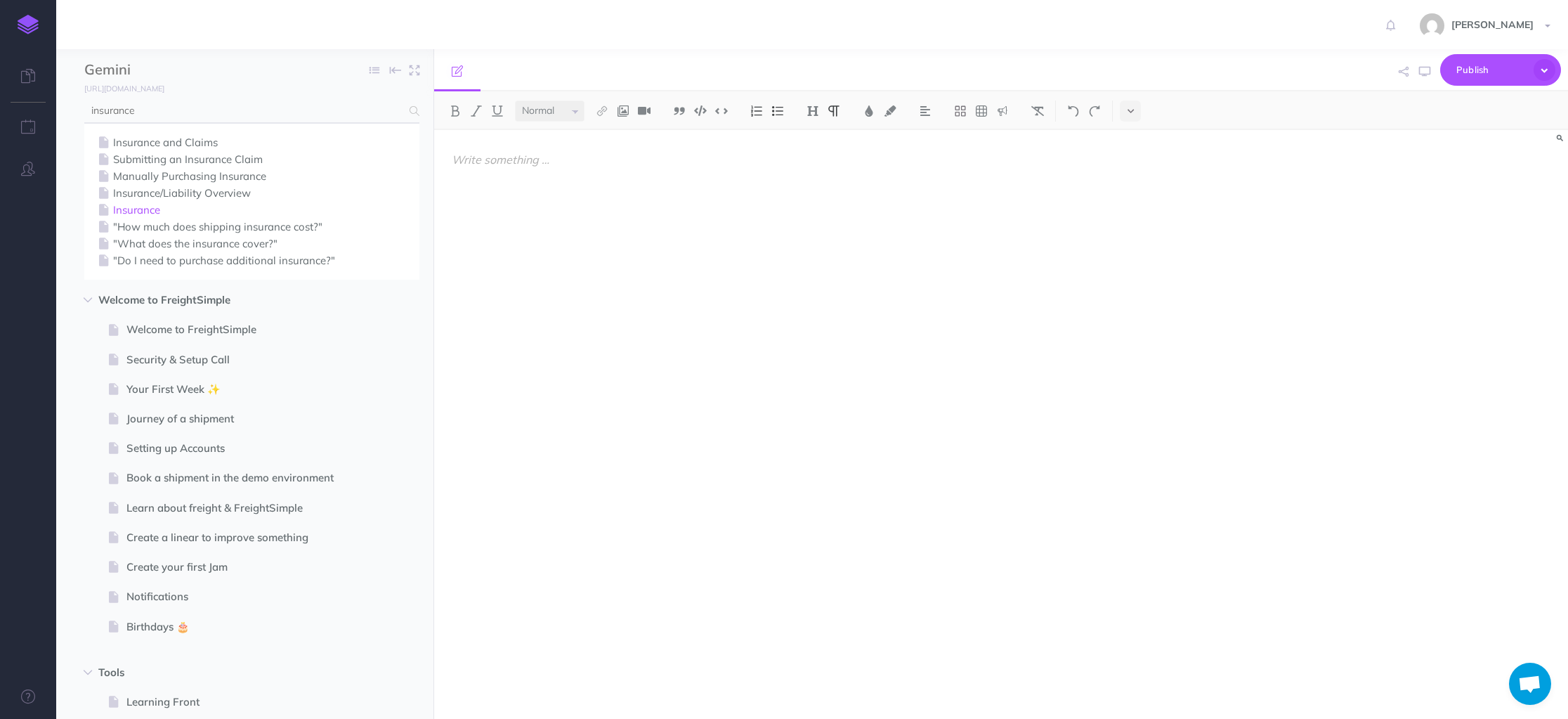
type input "insurance"
click at [140, 209] on link "Insurance" at bounding box center [251, 210] width 314 height 17
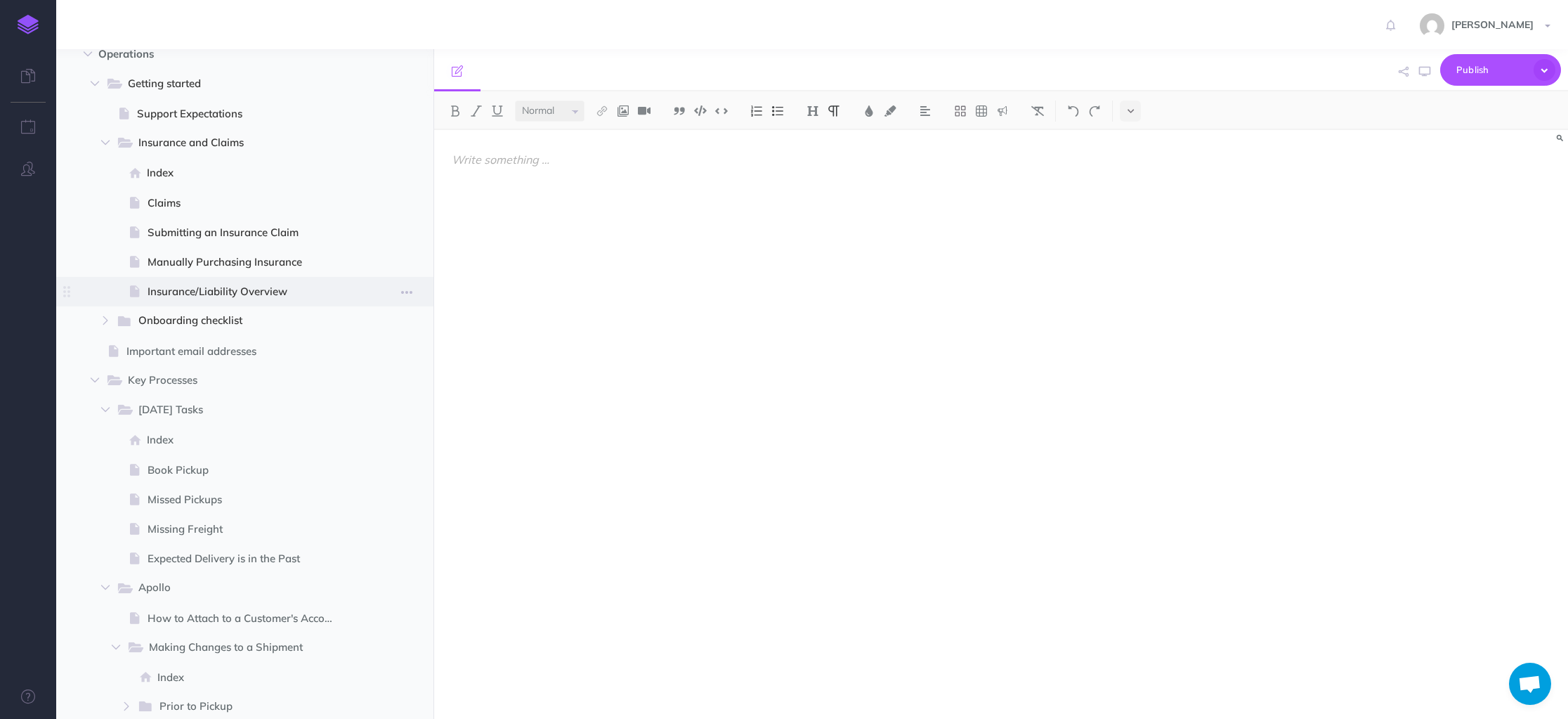
scroll to position [716, 0]
click at [259, 266] on span "Manually Purchasing Insurance" at bounding box center [248, 261] width 201 height 17
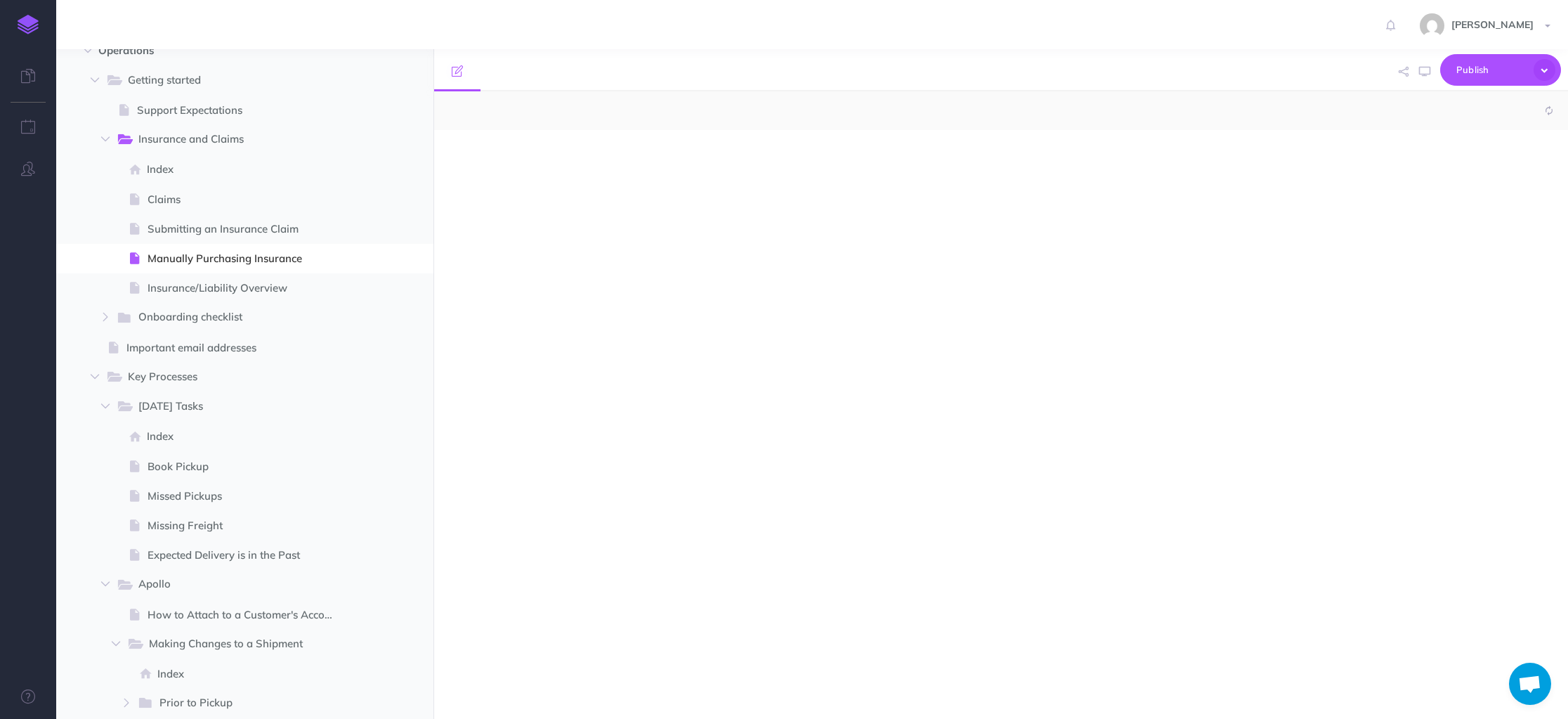
select select "null"
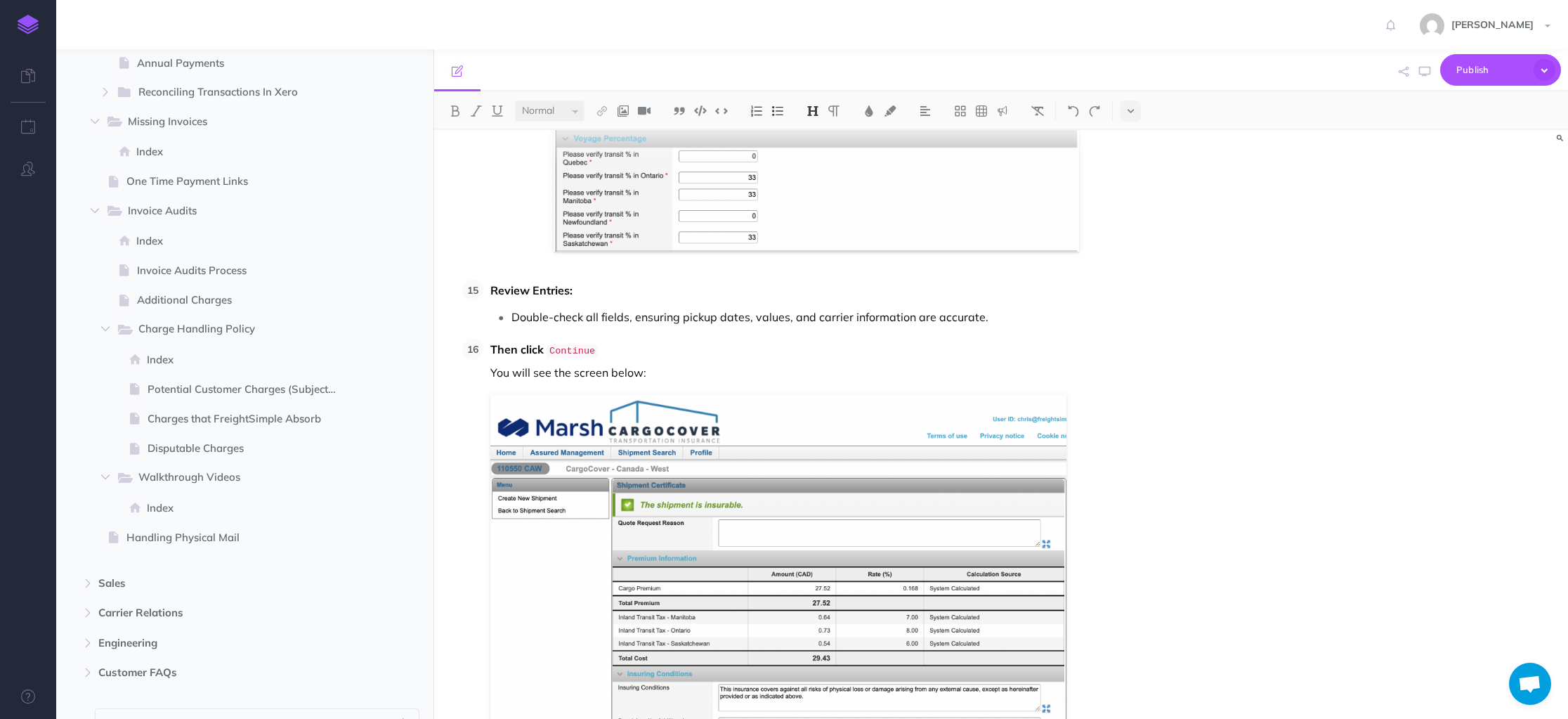
scroll to position [2089, 0]
click at [217, 449] on span "Disputable Charges" at bounding box center [248, 447] width 201 height 17
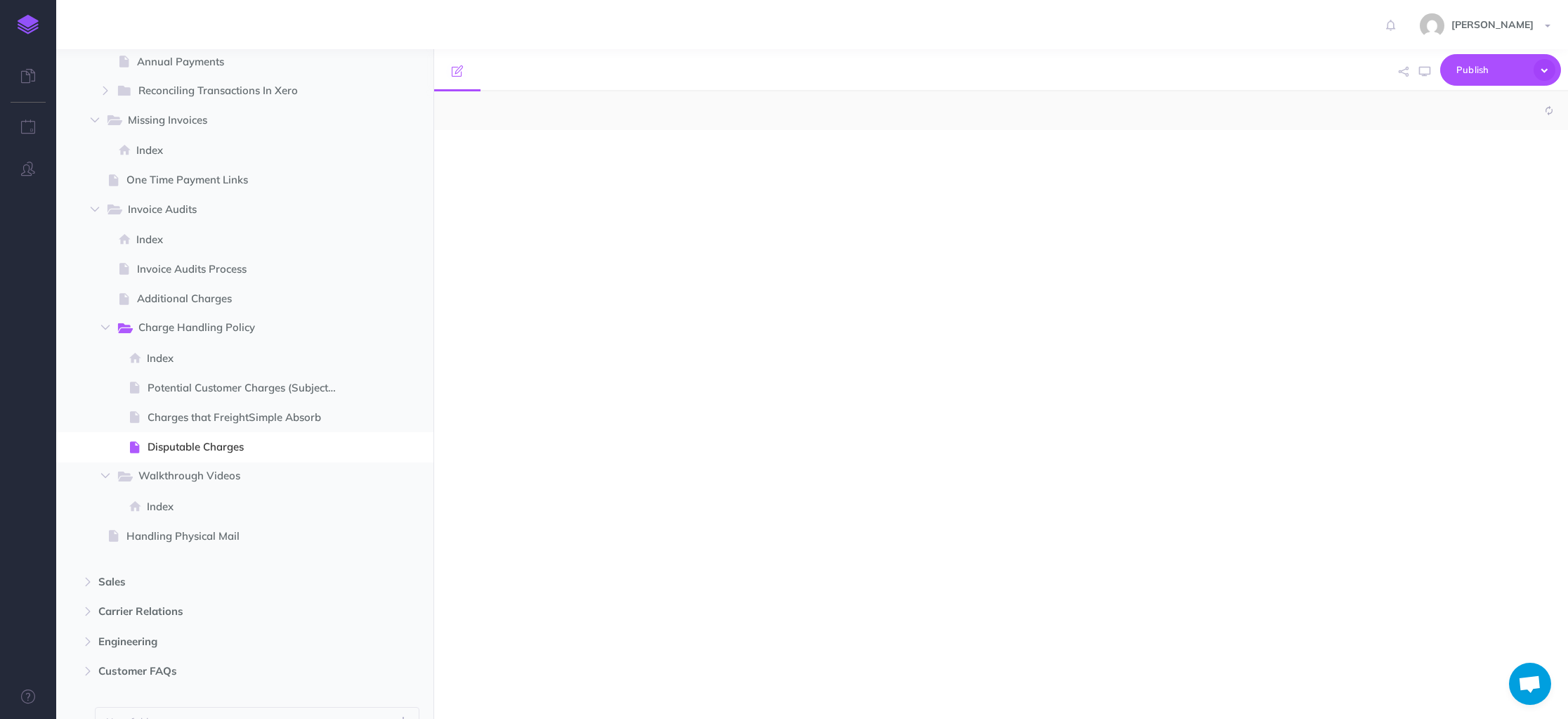
select select "null"
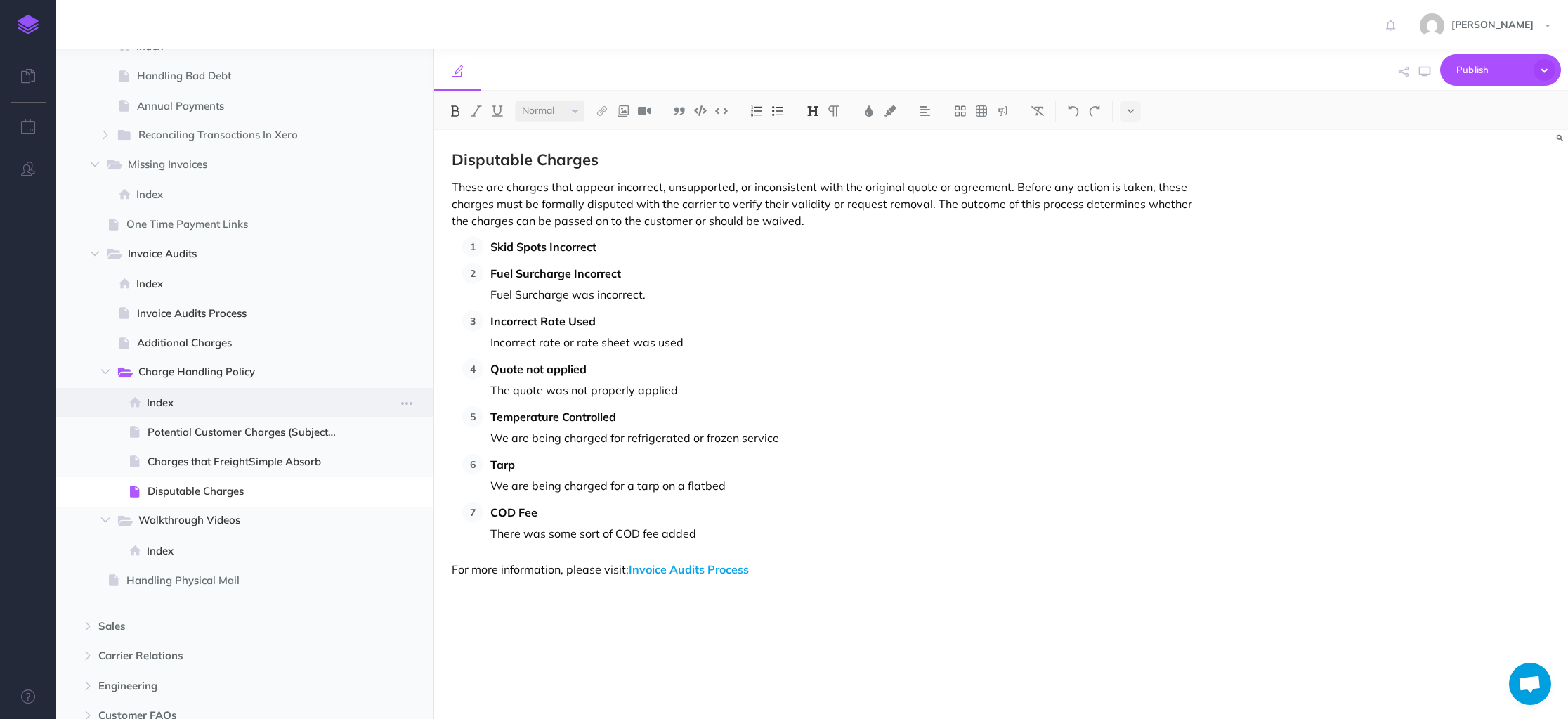
scroll to position [2044, 0]
click at [215, 319] on span "Invoice Audits Process" at bounding box center [243, 315] width 212 height 17
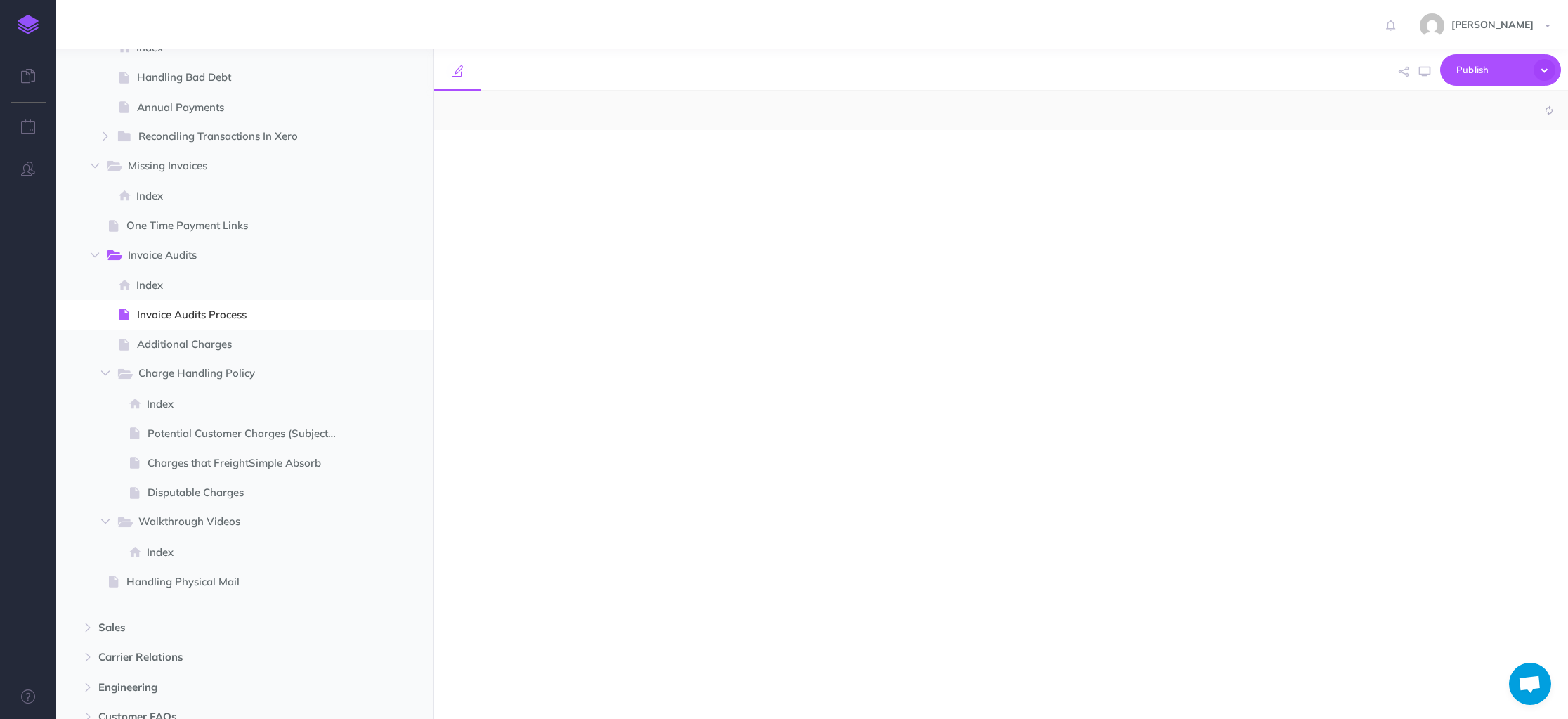
select select "null"
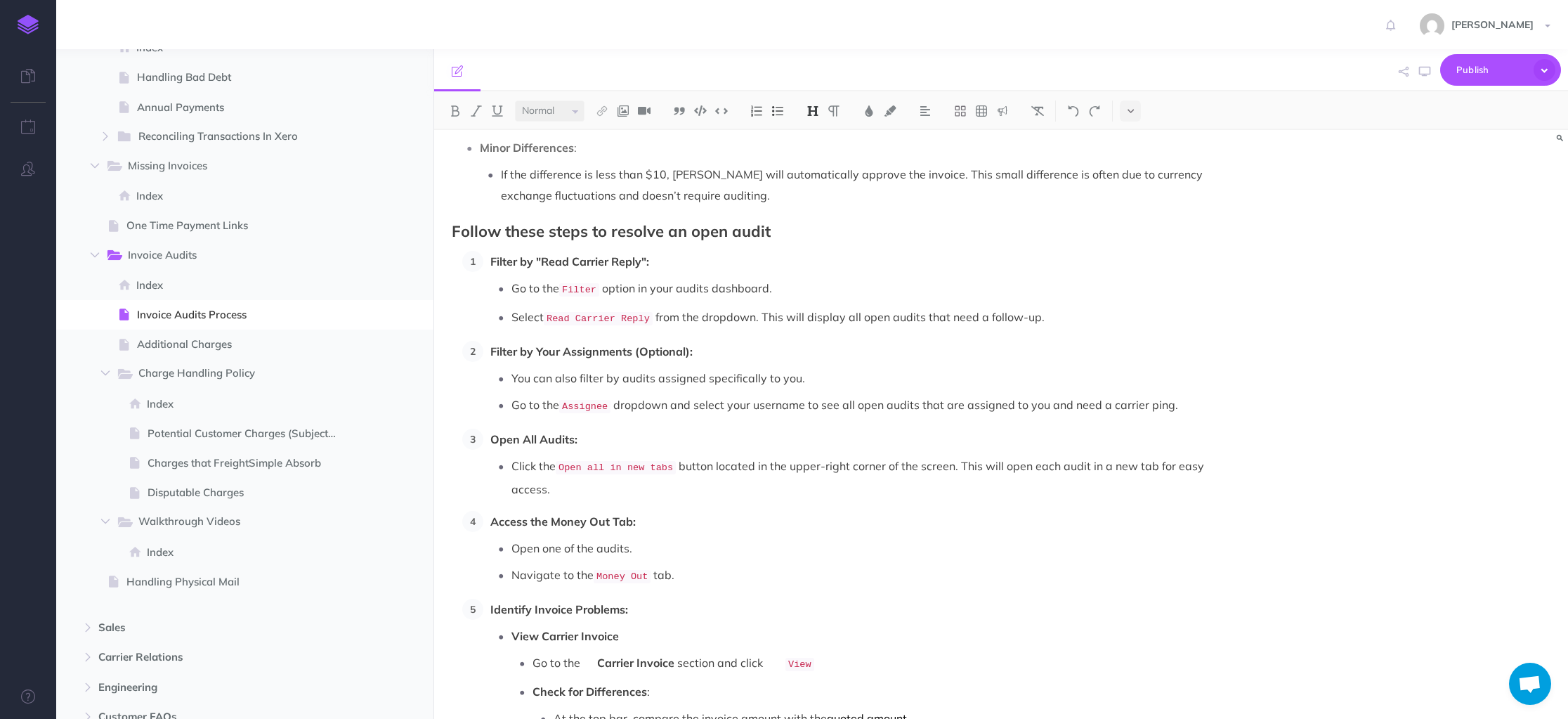
scroll to position [1206, 0]
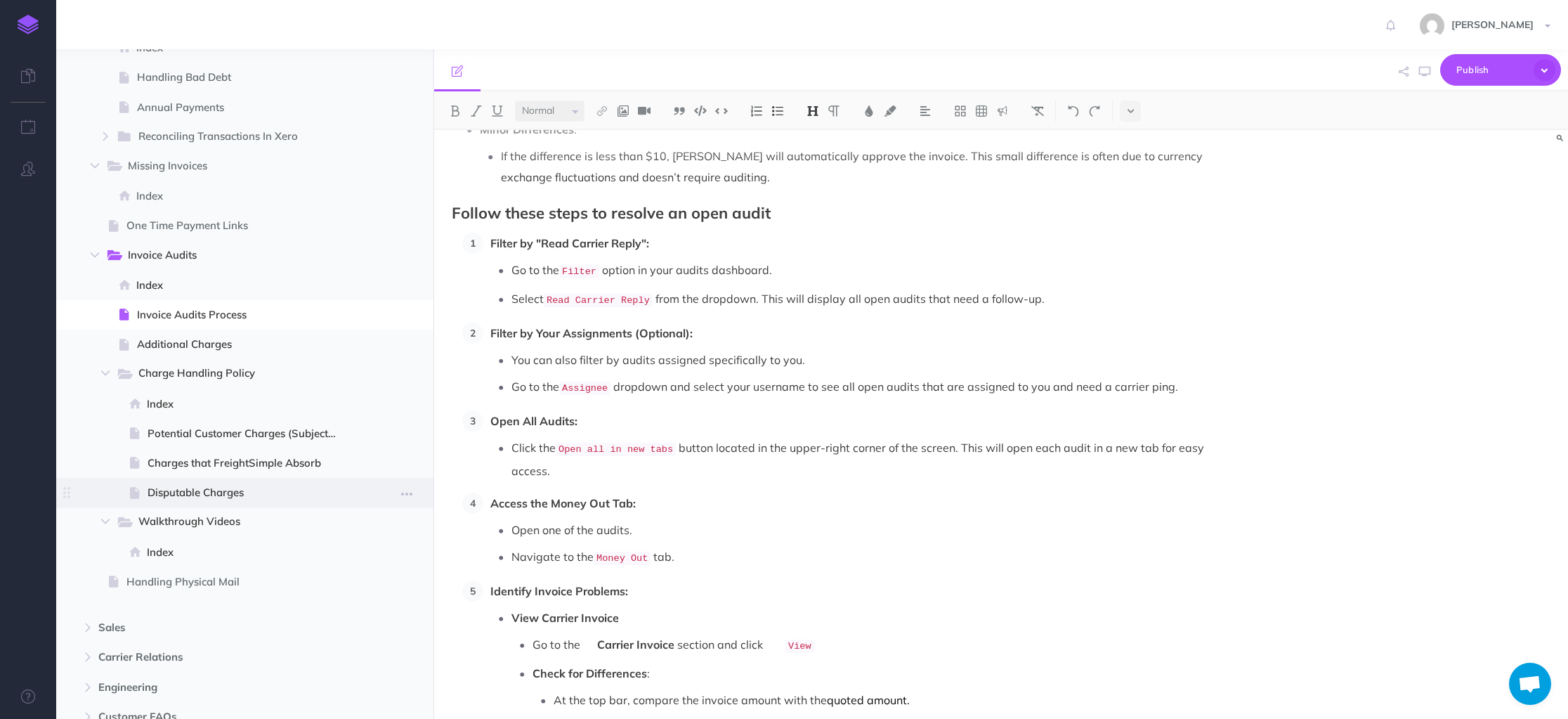
click at [217, 496] on span "Disputable Charges" at bounding box center [248, 492] width 201 height 17
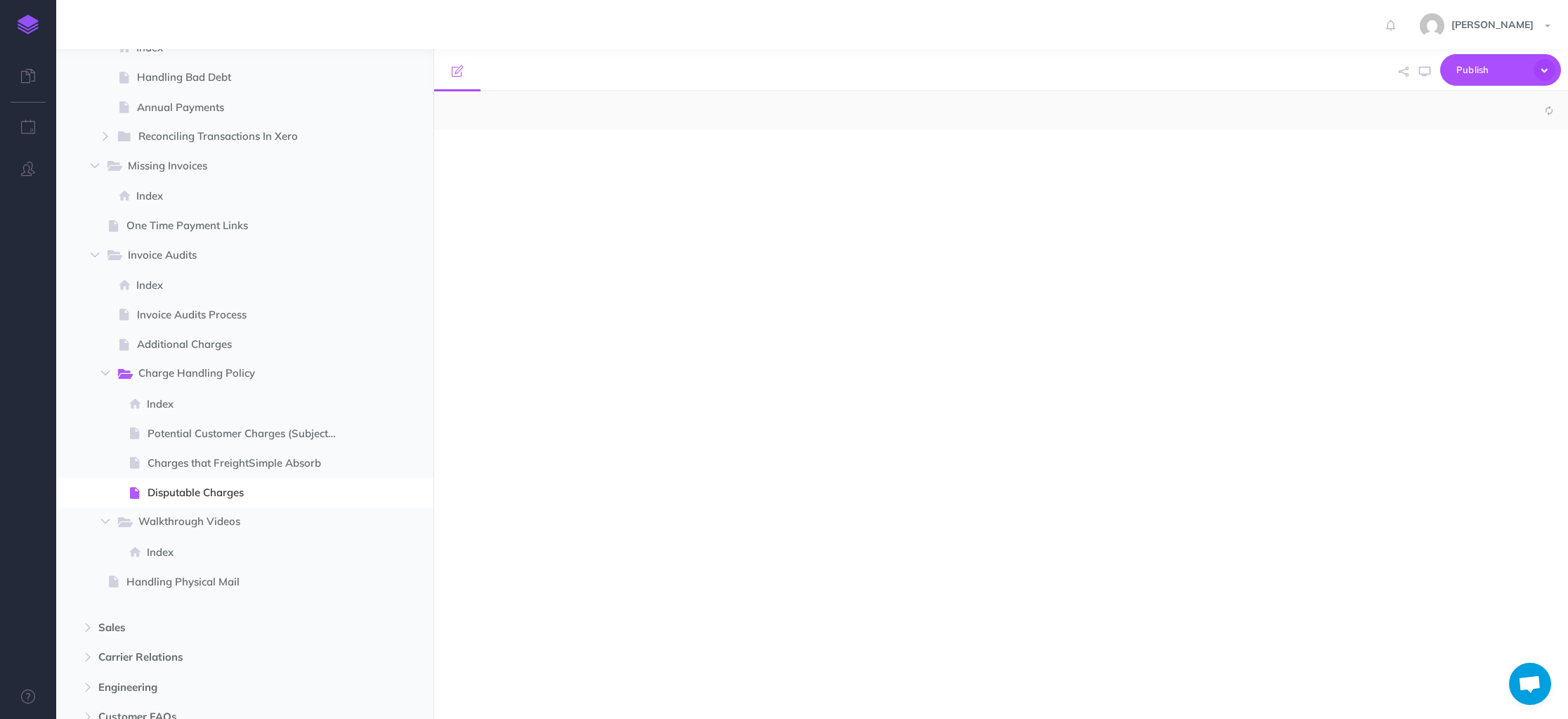
select select "null"
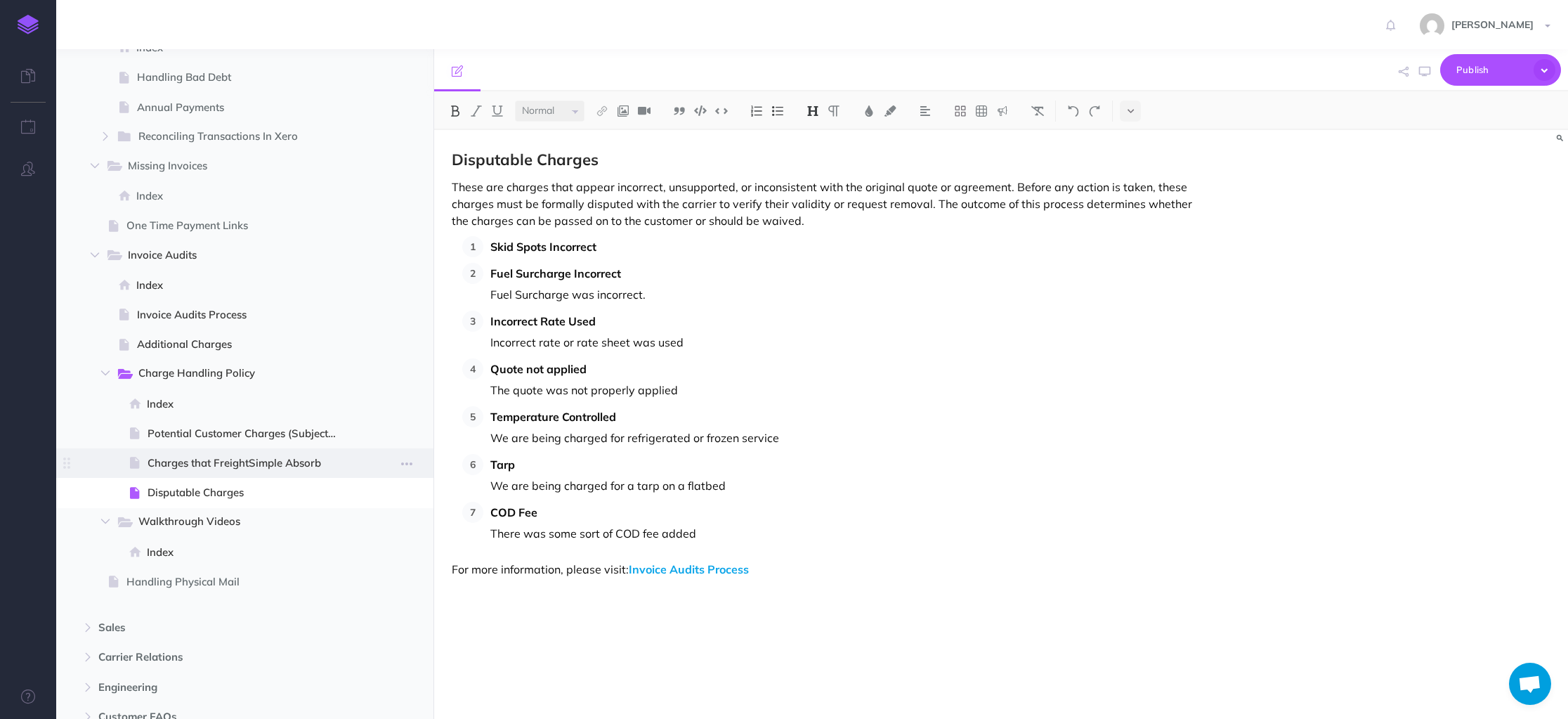
click at [238, 463] on span "Charges that FreightSimple Absorb" at bounding box center [248, 463] width 201 height 17
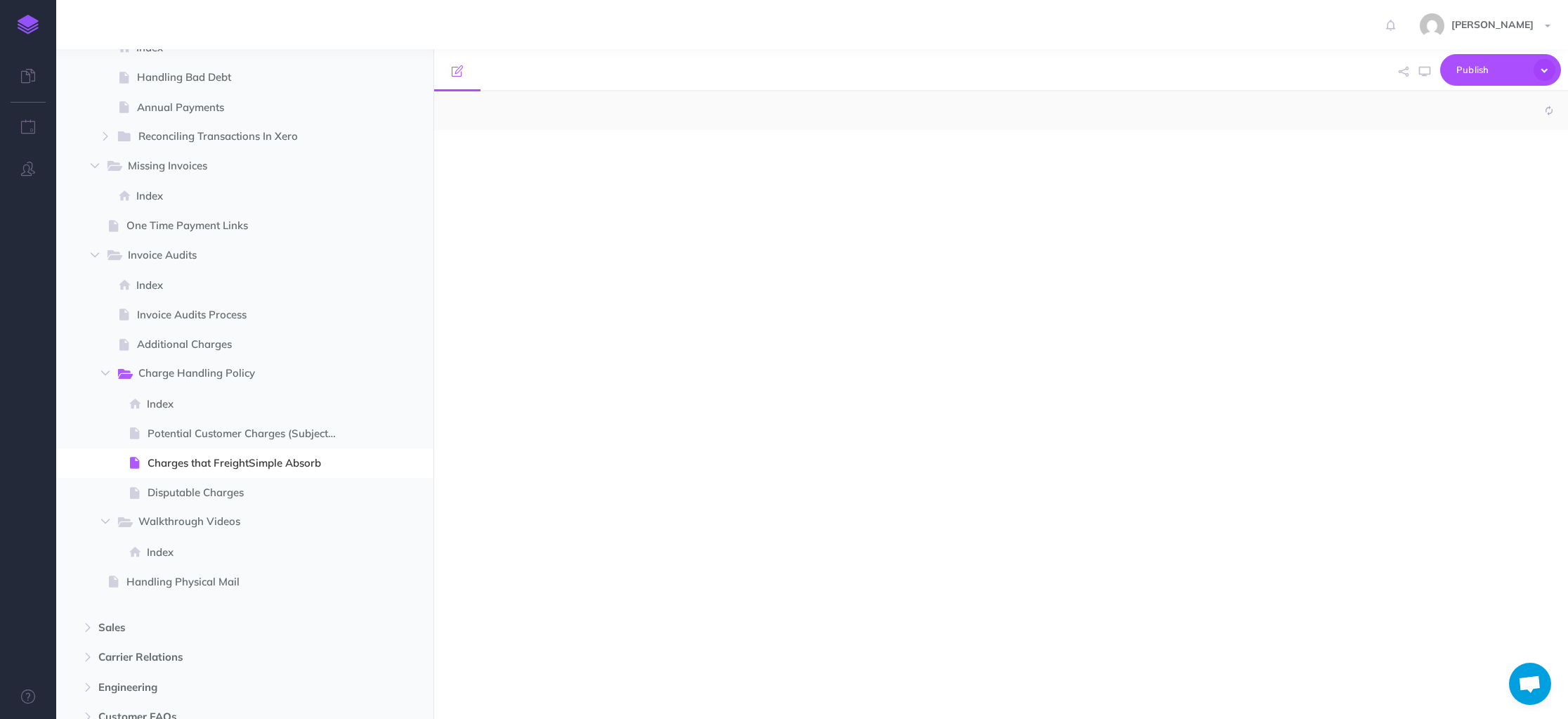
select select "null"
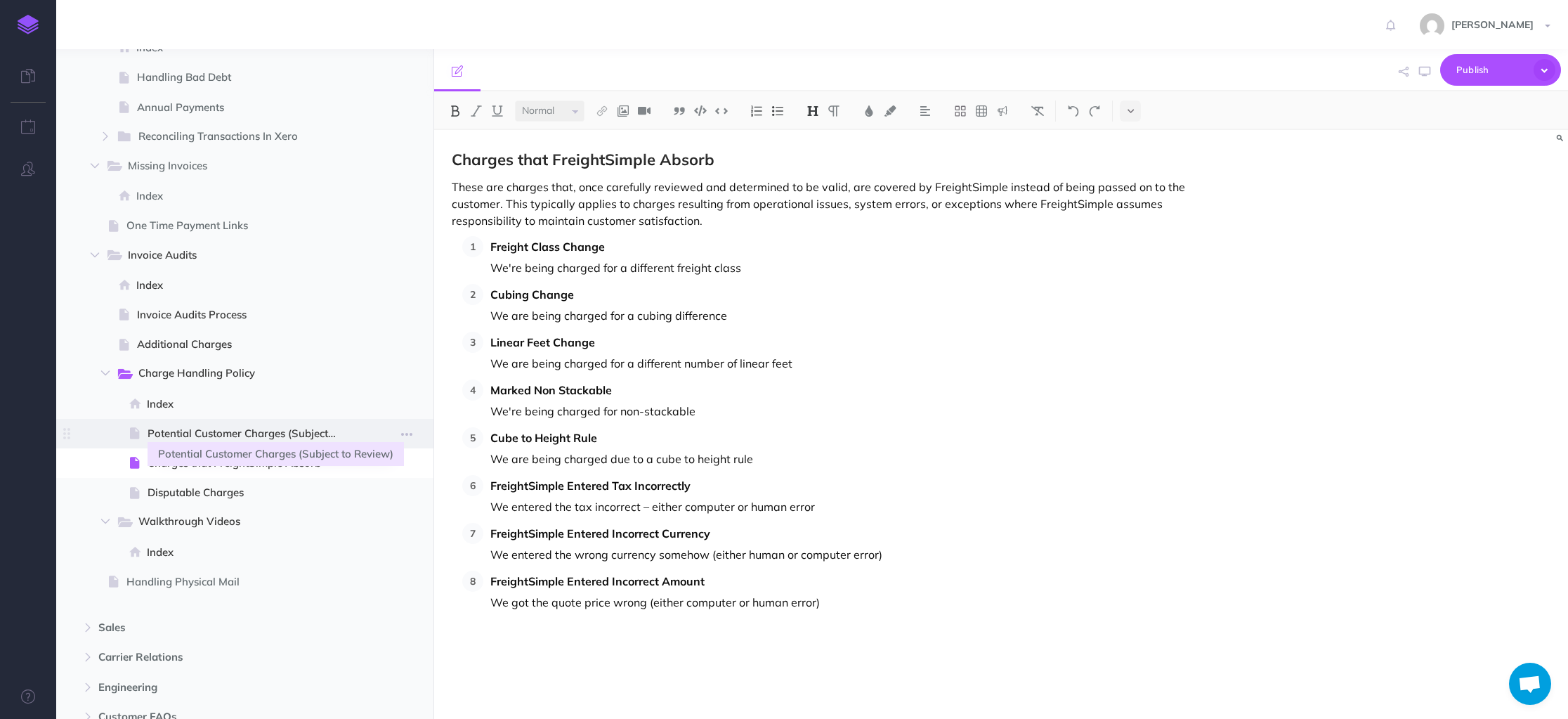
drag, startPoint x: 257, startPoint y: 428, endPoint x: 276, endPoint y: 425, distance: 19.2
click at [258, 428] on span "Potential Customer Charges (Subject to Review)" at bounding box center [248, 434] width 201 height 17
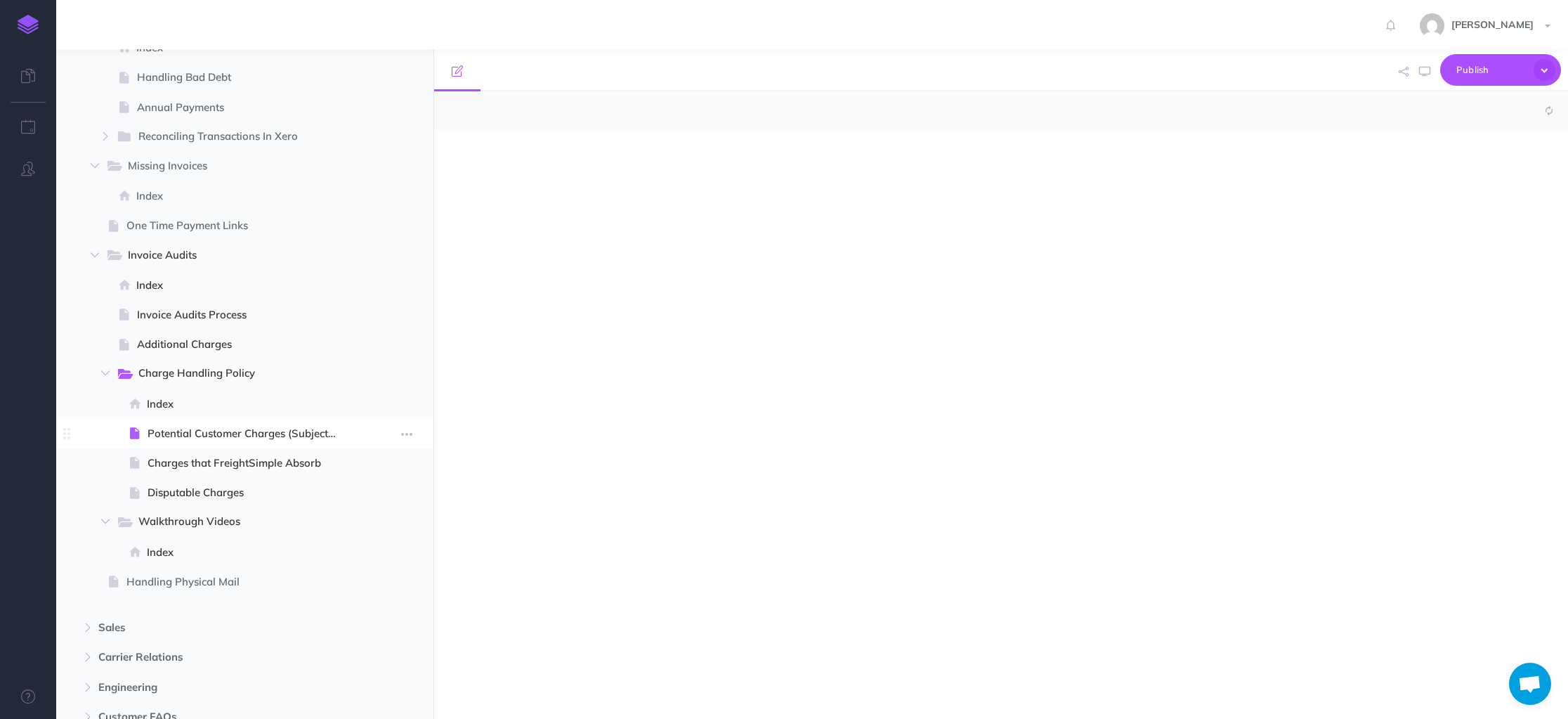
select select "null"
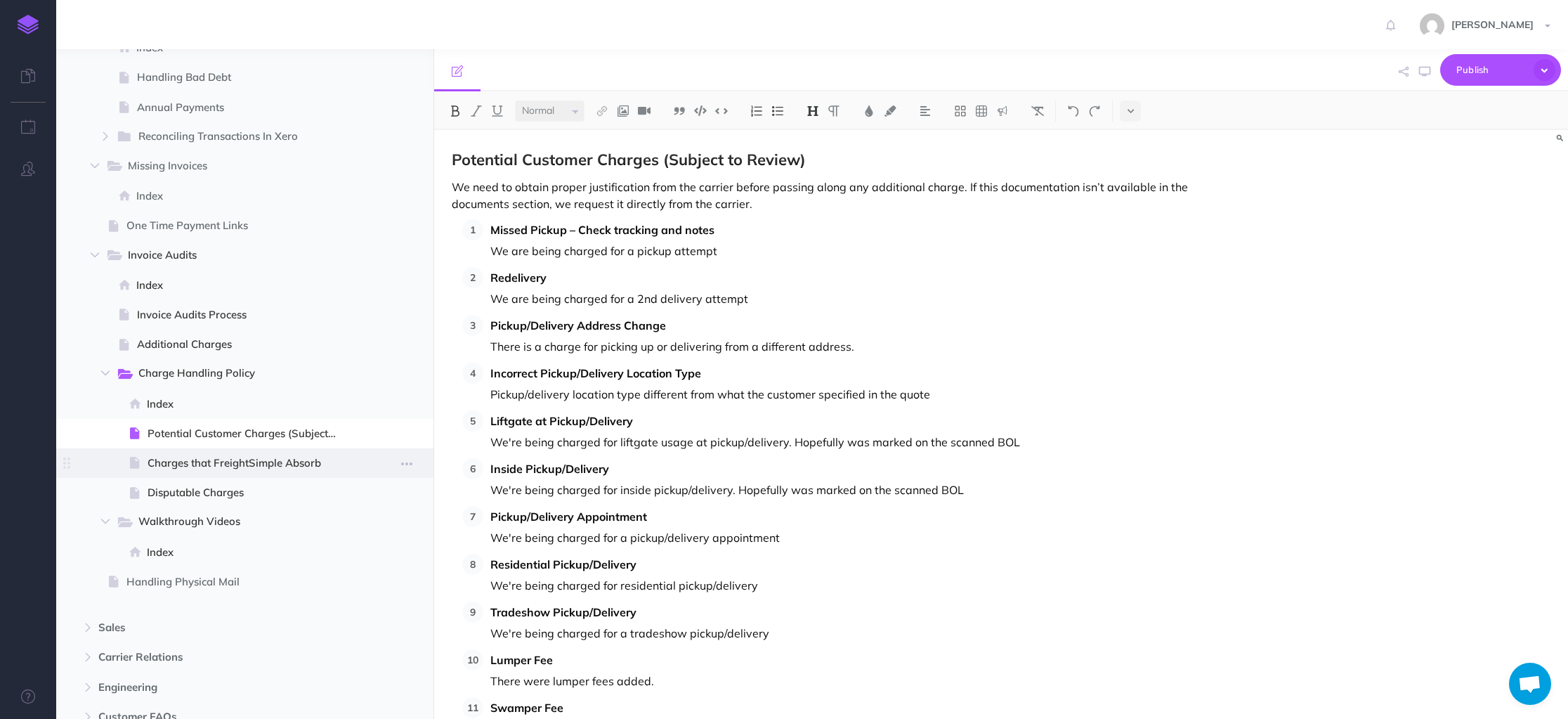
click at [238, 453] on span at bounding box center [244, 463] width 377 height 30
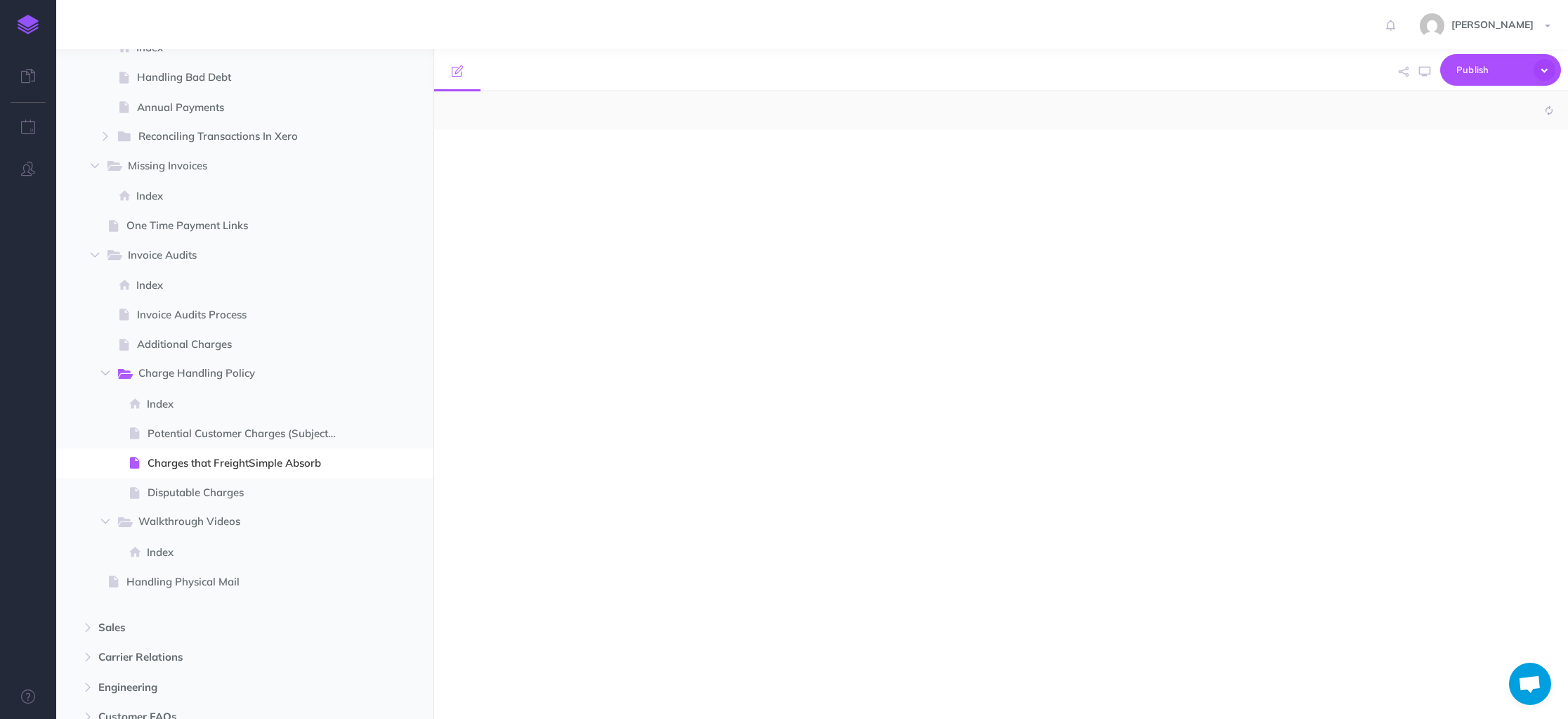
select select "null"
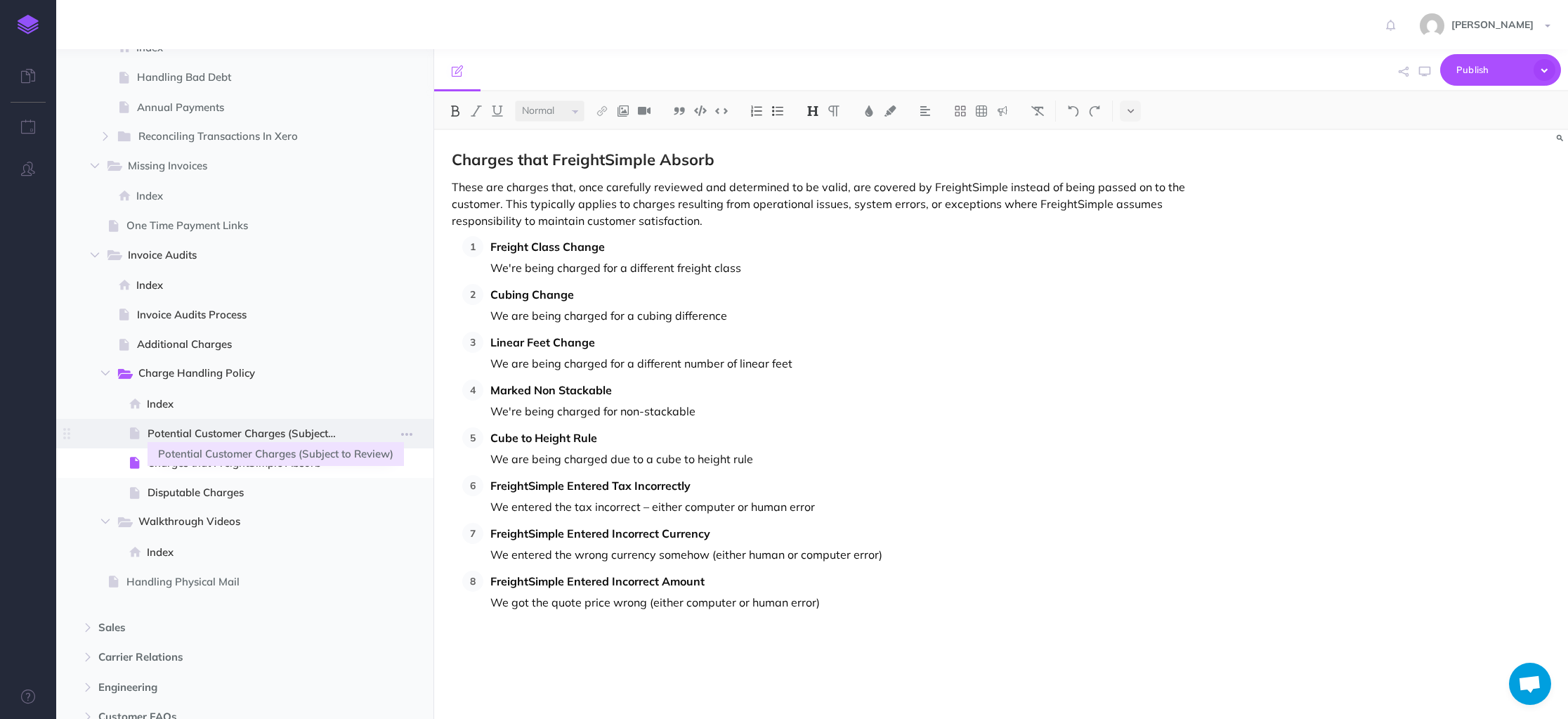
click at [242, 433] on span "Potential Customer Charges (Subject to Review)" at bounding box center [248, 434] width 201 height 17
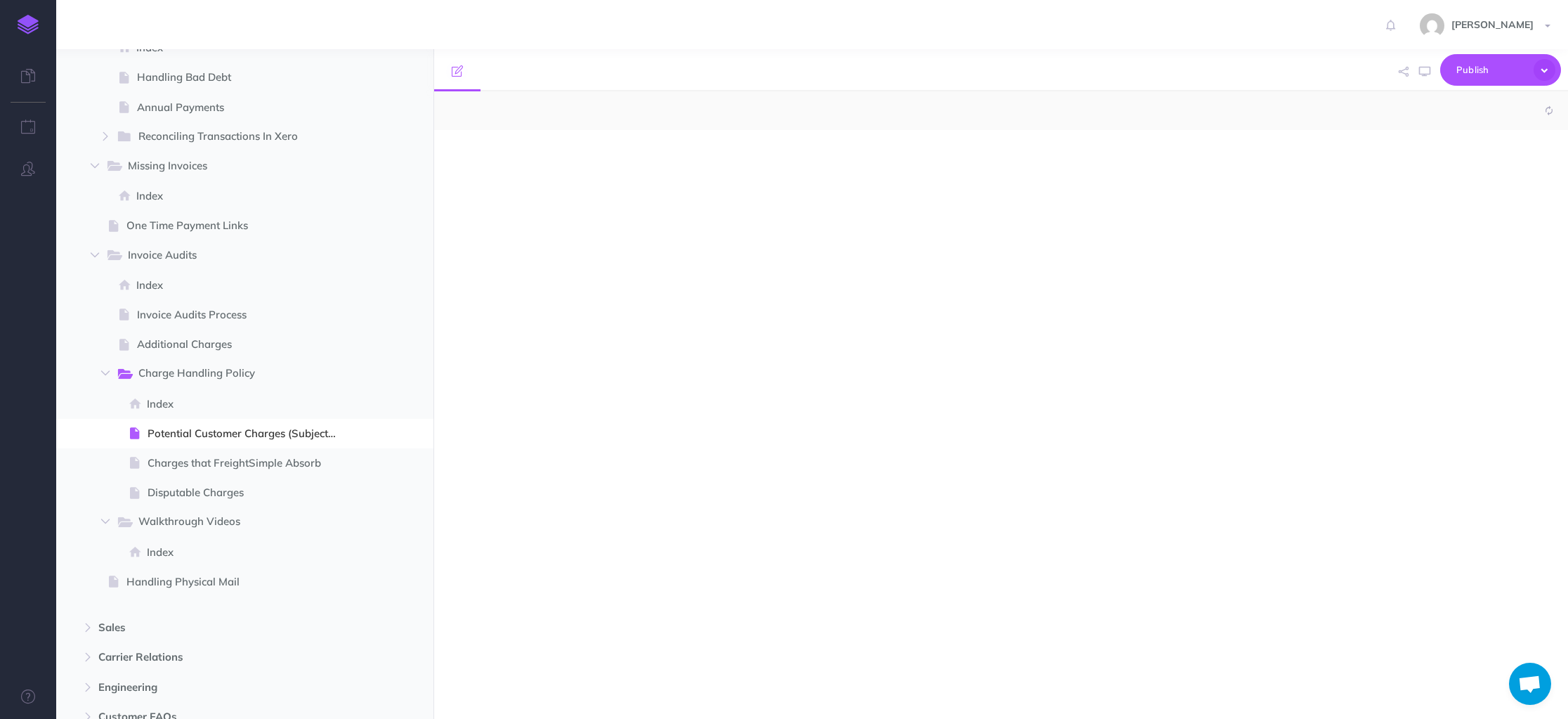
select select "null"
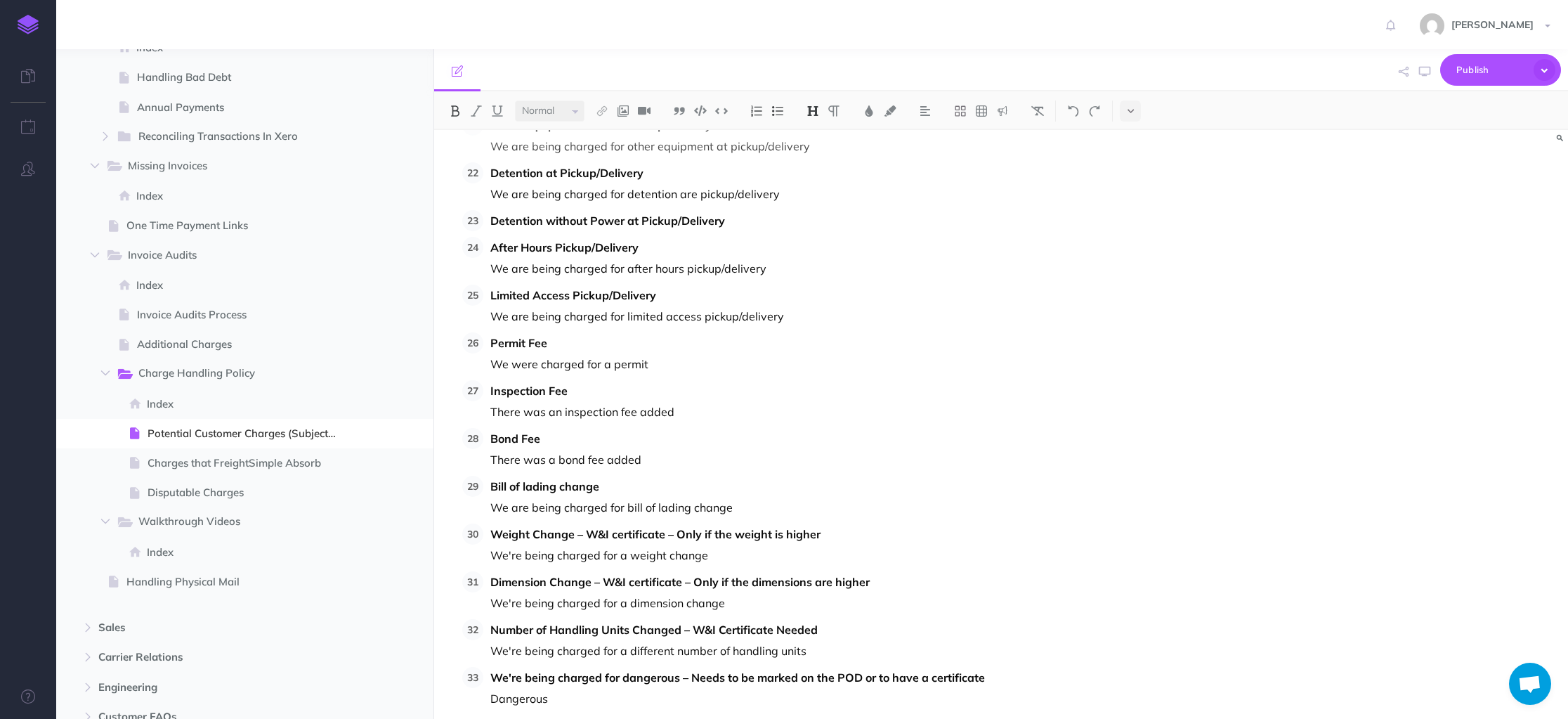
scroll to position [1112, 0]
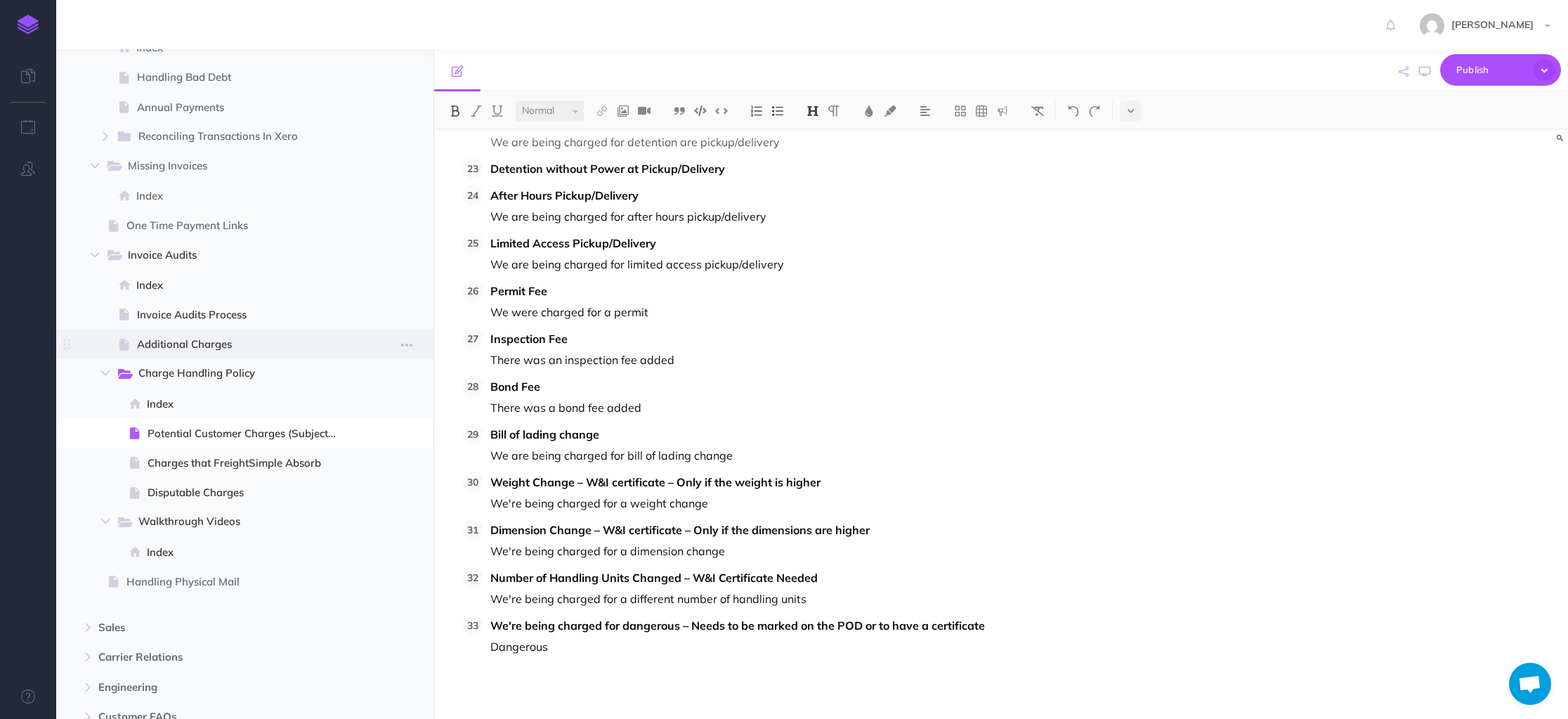
click at [197, 344] on span "Additional Charges" at bounding box center [243, 344] width 212 height 17
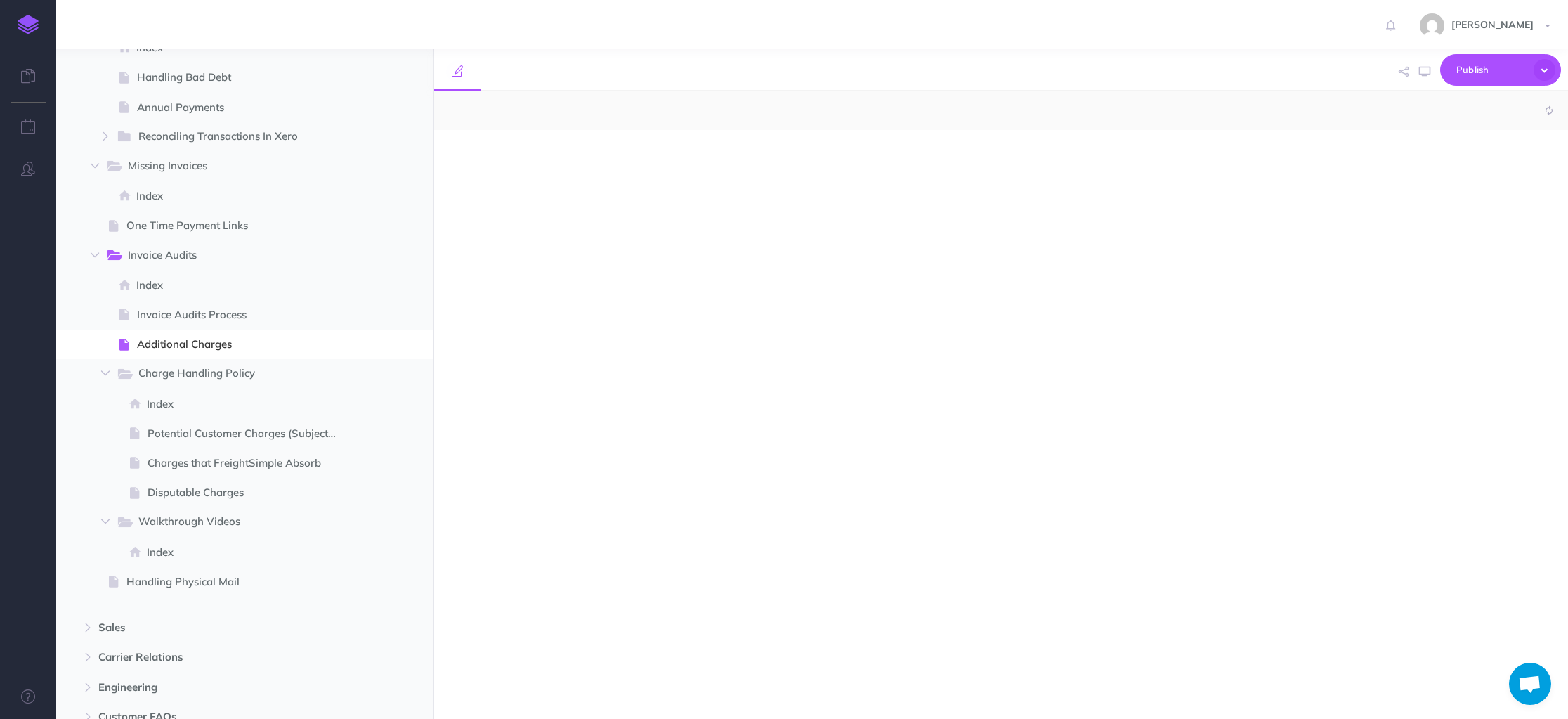
select select "null"
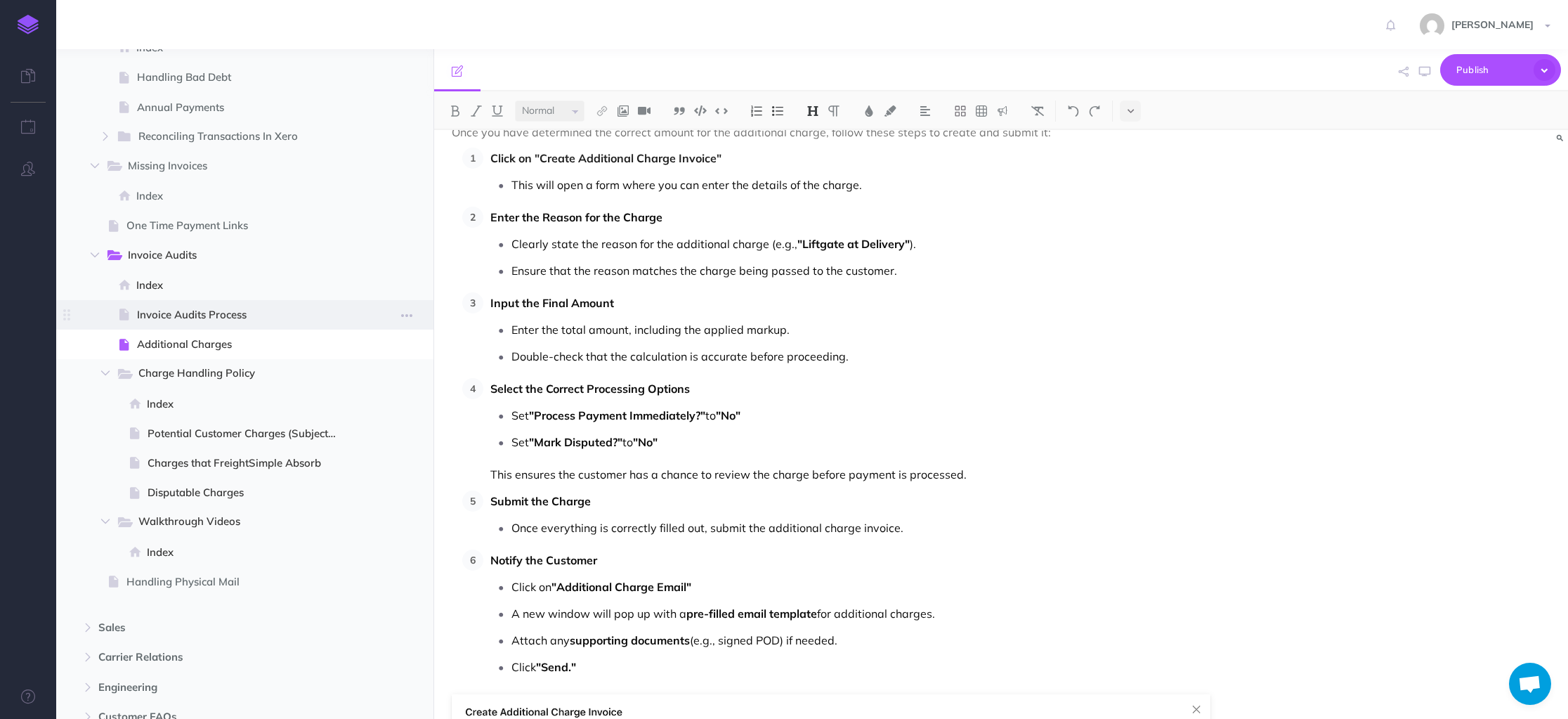
scroll to position [1630, 0]
click at [184, 319] on span "Invoice Audits Process" at bounding box center [243, 315] width 212 height 17
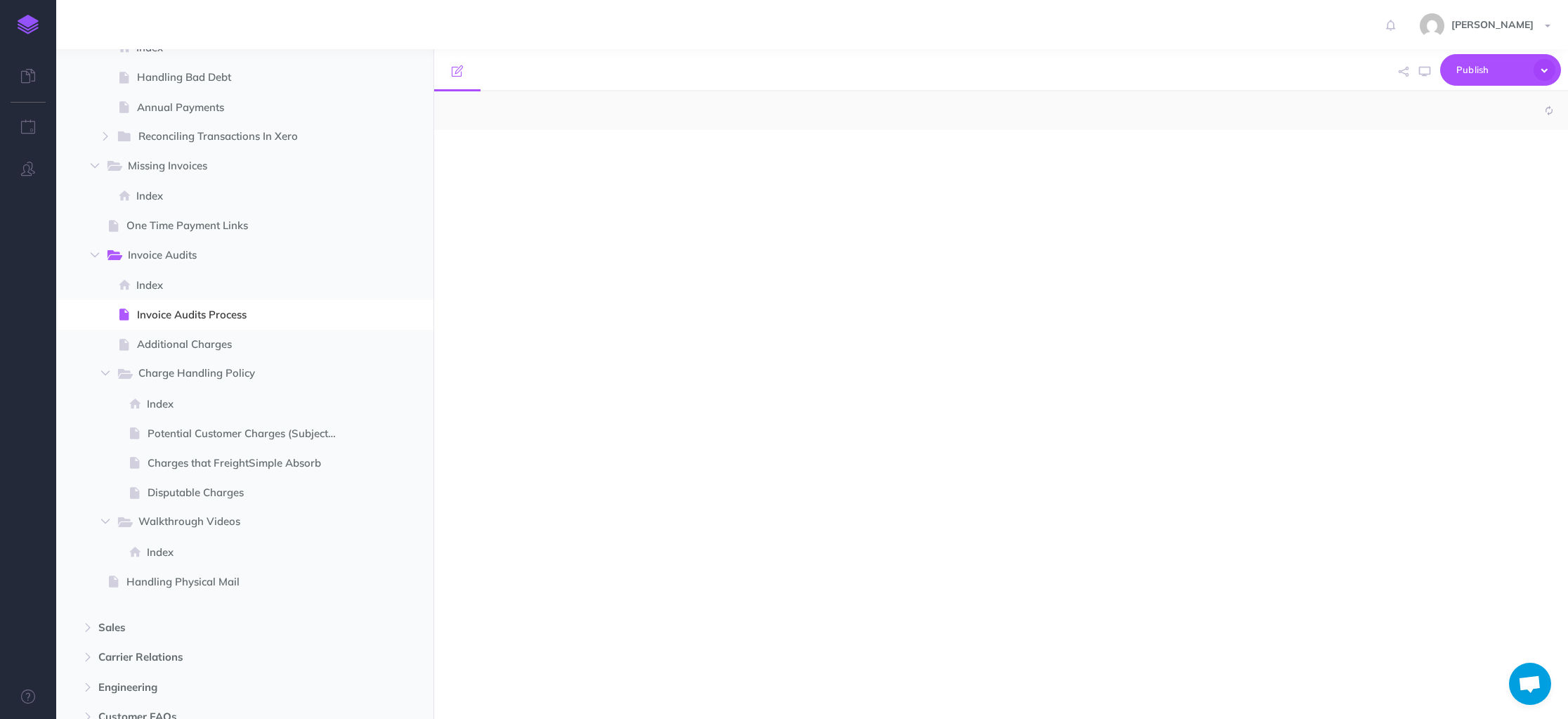
select select "null"
